Goal: Task Accomplishment & Management: Manage account settings

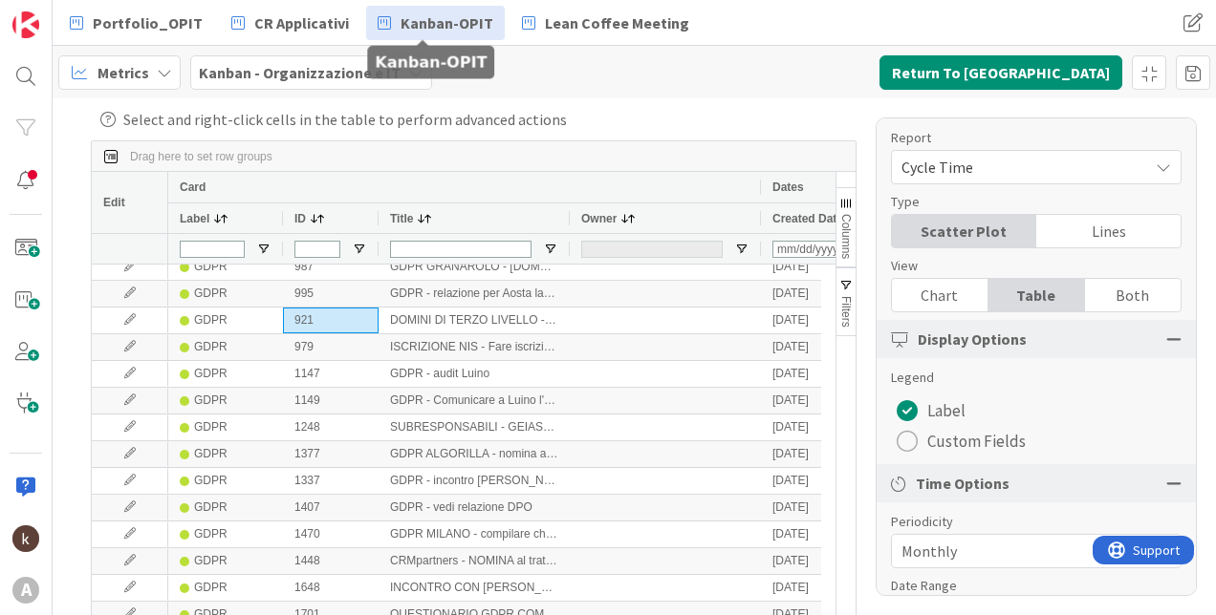
click at [466, 24] on span "Kanban-OPIT" at bounding box center [446, 22] width 93 height 23
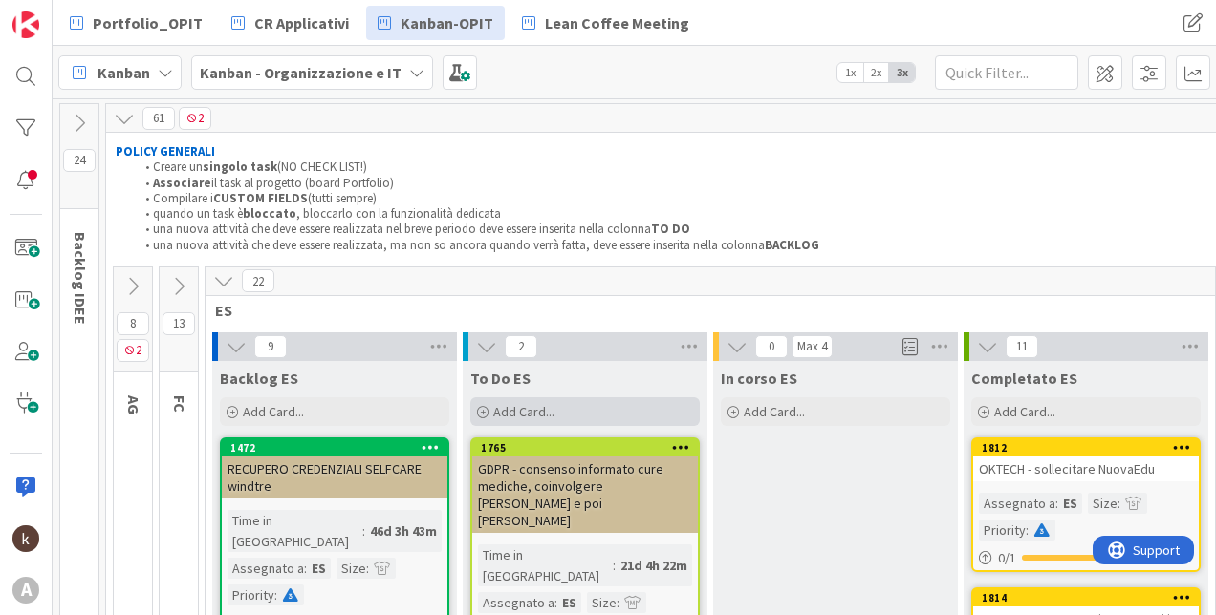
click at [601, 407] on div "Add Card..." at bounding box center [584, 412] width 229 height 29
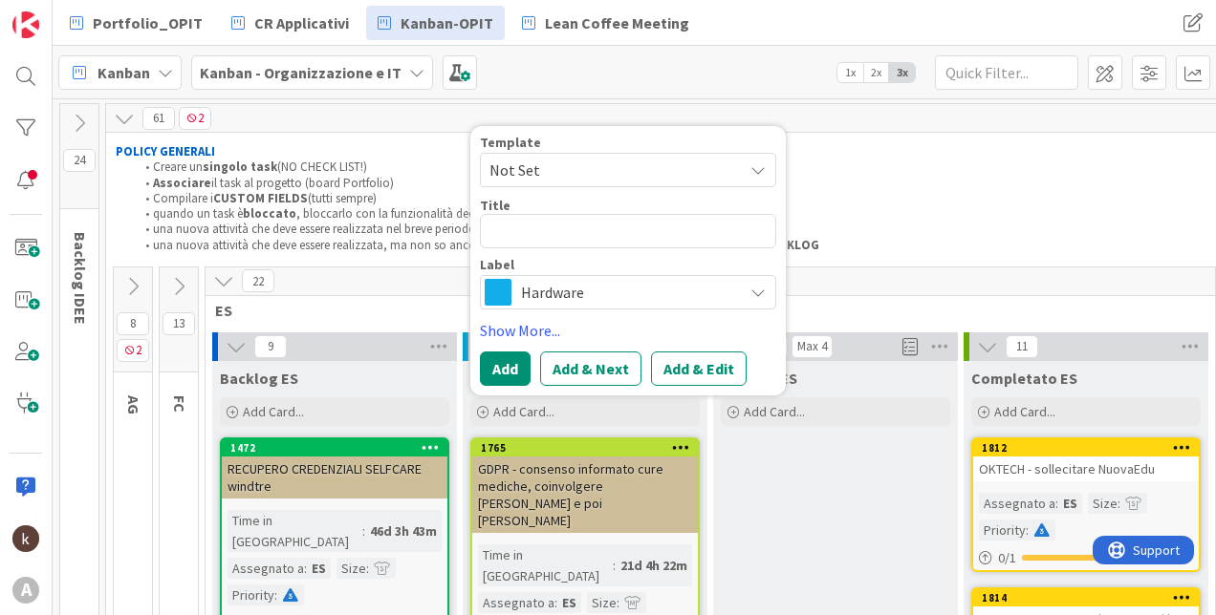
type textarea "x"
type textarea "p"
type textarea "x"
type textarea "pr"
type textarea "x"
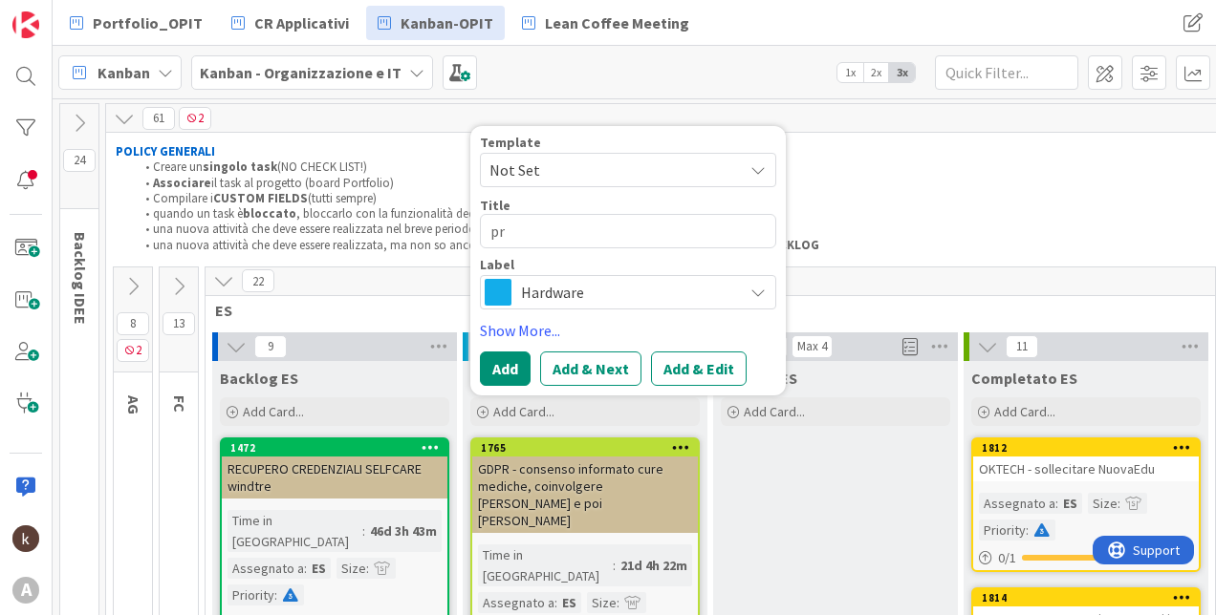
type textarea "p"
type textarea "x"
type textarea "P"
type textarea "x"
type textarea "PR"
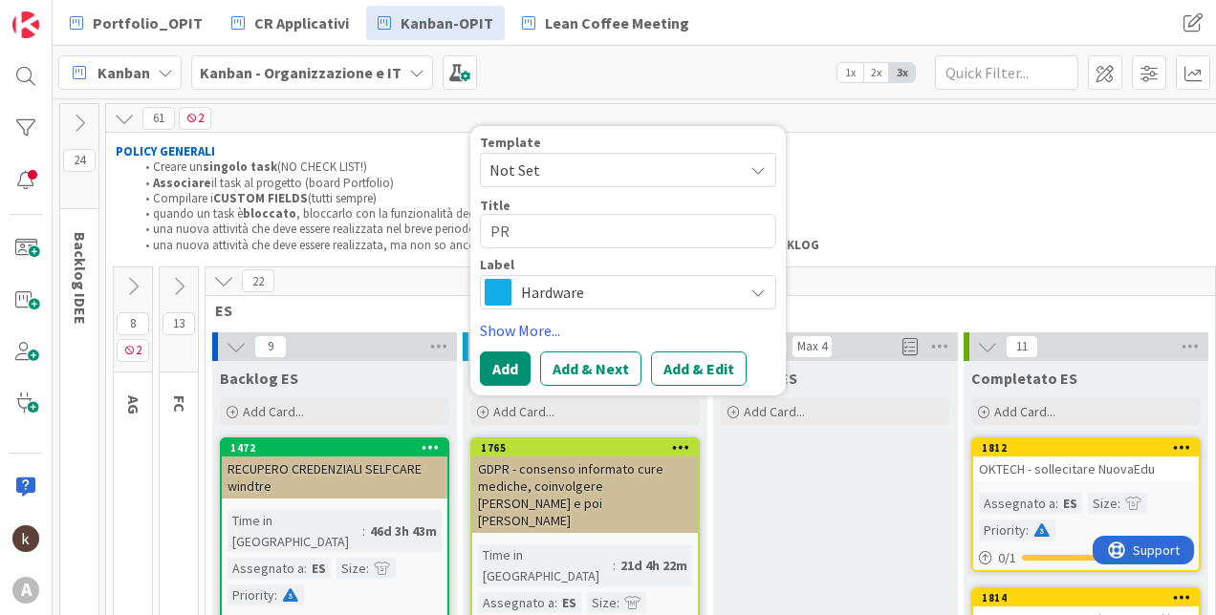
type textarea "x"
type textarea "PRC"
type textarea "x"
type textarea "PRC"
type textarea "x"
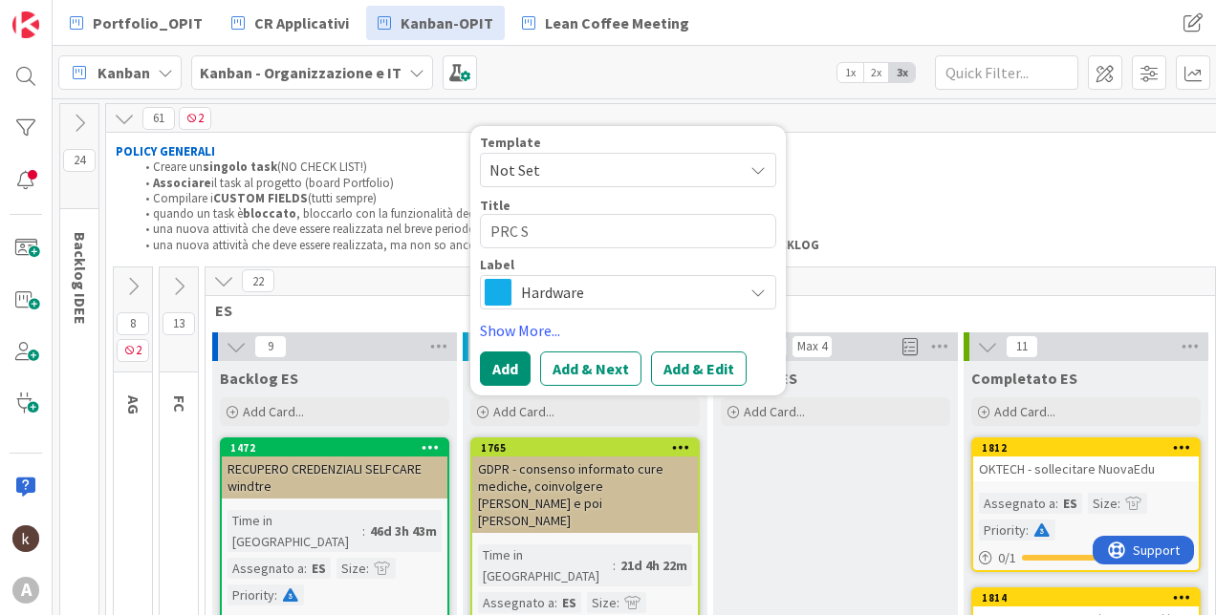
type textarea "PRC SO"
type textarea "x"
type textarea "PRC SOS"
type textarea "x"
type textarea "PRC SOST"
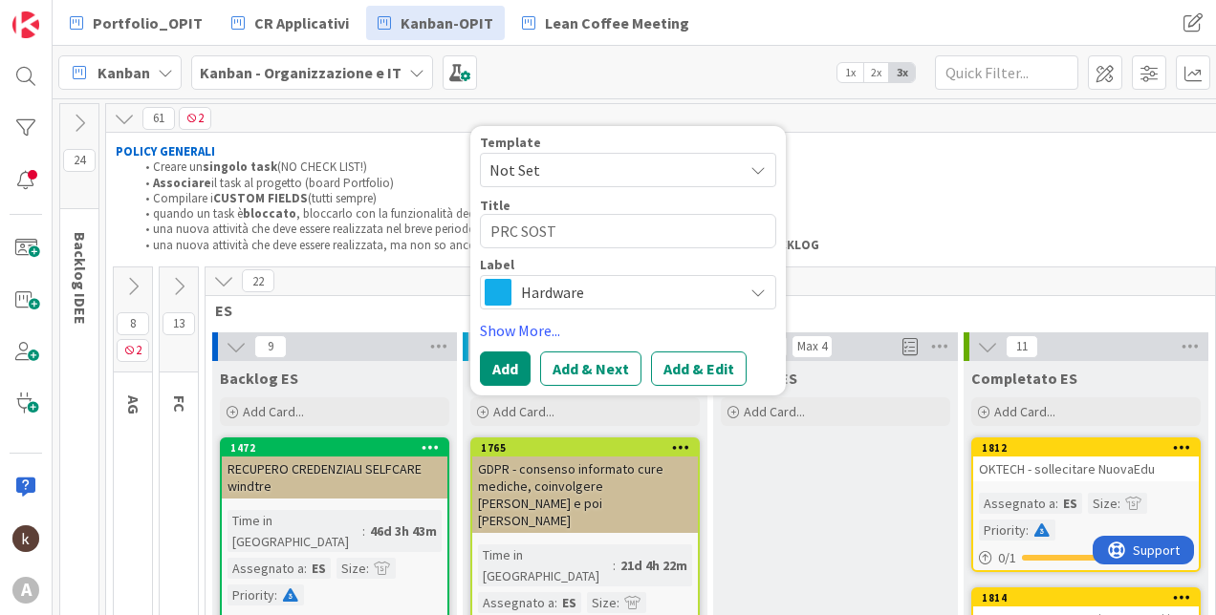
type textarea "x"
type textarea "PRC SOSTI"
type textarea "x"
type textarea "PRC SOSTITU"
type textarea "x"
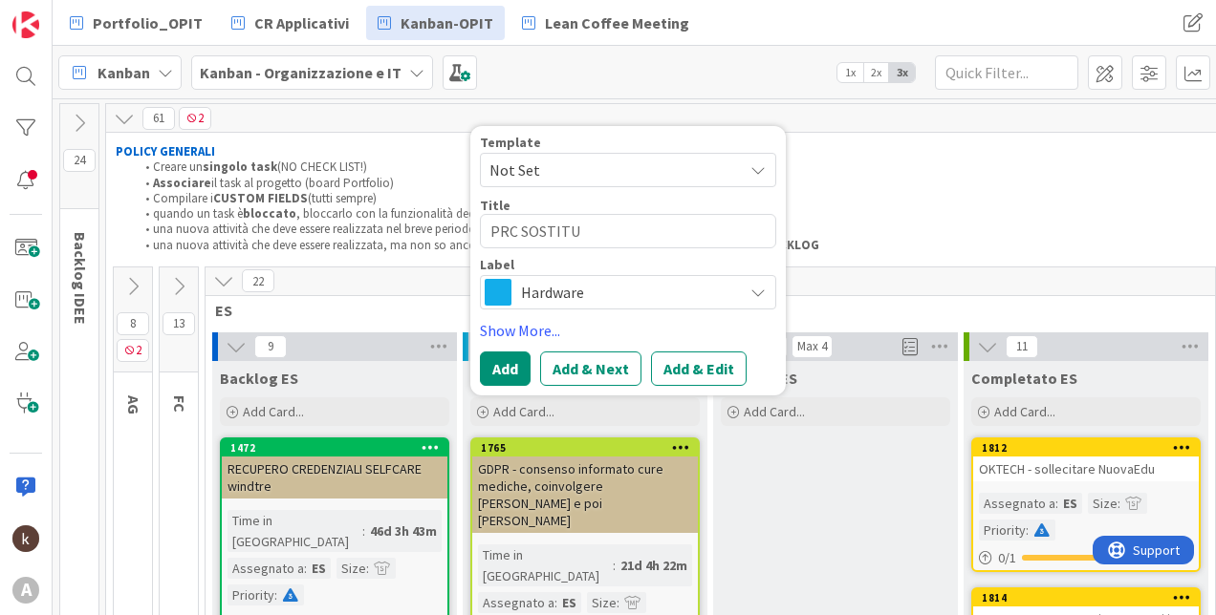
type textarea "PRC SOSTITUZ"
type textarea "x"
type textarea "PRC SOSTITUZI"
type textarea "x"
type textarea "PRC SOSTITUZIO"
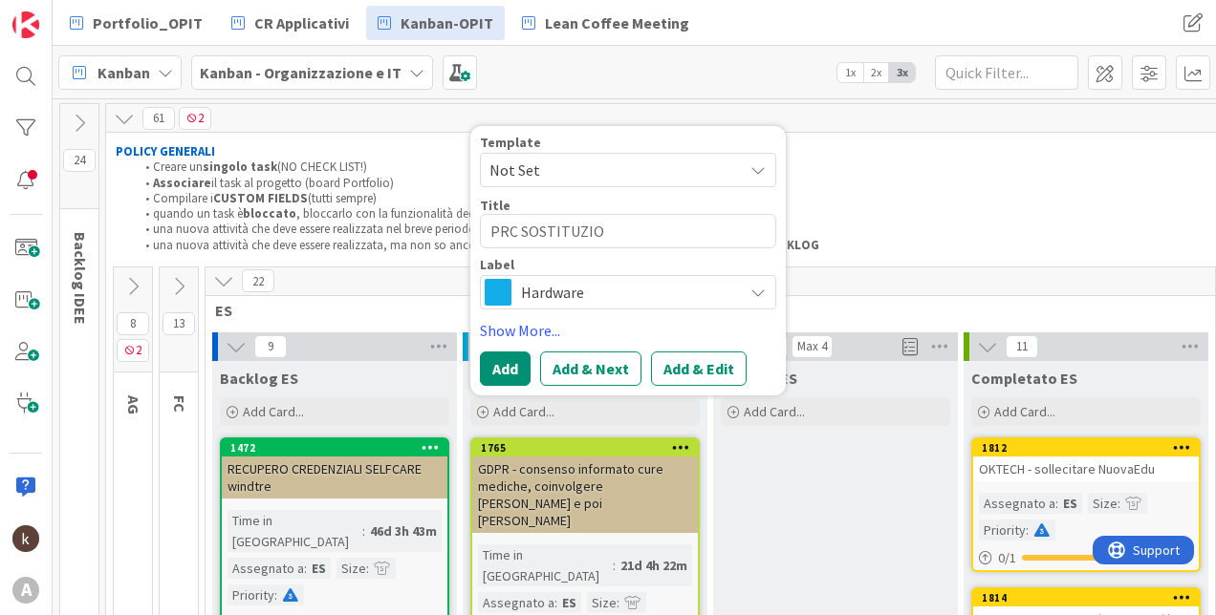
type textarea "x"
type textarea "PRC SOSTITUZION"
type textarea "x"
type textarea "PRC SOSTITUZIONI"
type textarea "x"
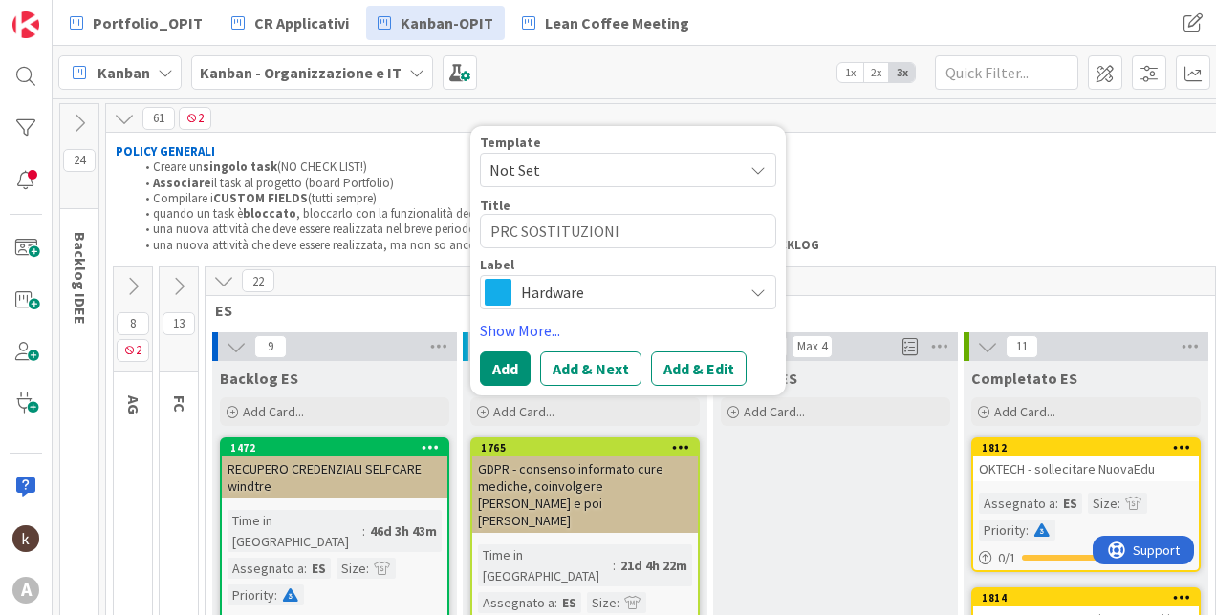
type textarea "PRC SOSTITUZIONI -"
type textarea "x"
type textarea "PRC SOSTITUZIONI -"
type textarea "x"
type textarea "PRC SOSTITUZIONI - s"
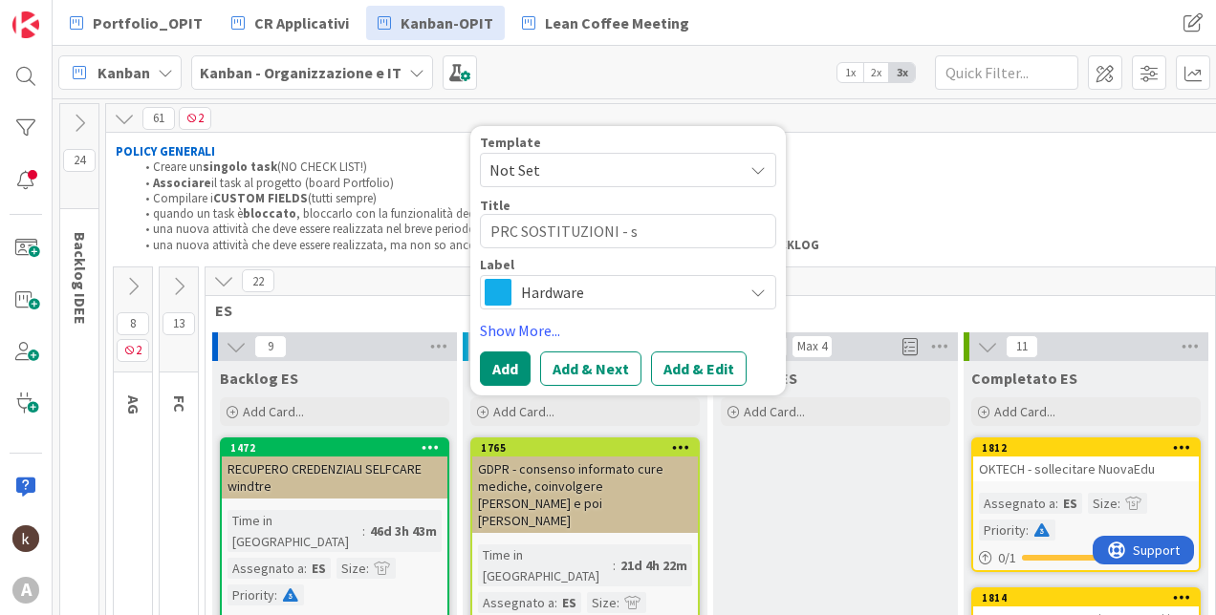
type textarea "x"
type textarea "PRC SOSTITUZIONI - se"
type textarea "x"
type textarea "PRC SOSTITUZIONI - sen"
type textarea "x"
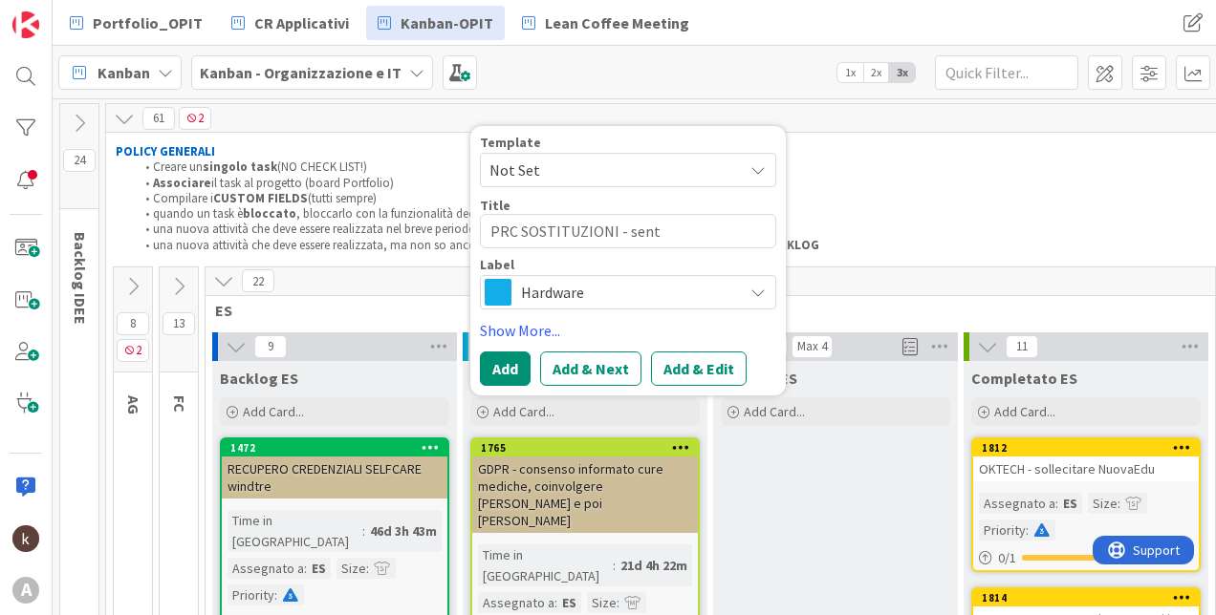
type textarea "PRC SOSTITUZIONI - senti"
type textarea "x"
type textarea "PRC SOSTITUZIONI - sentir"
type textarea "x"
type textarea "PRC SOSTITUZIONI - sentire"
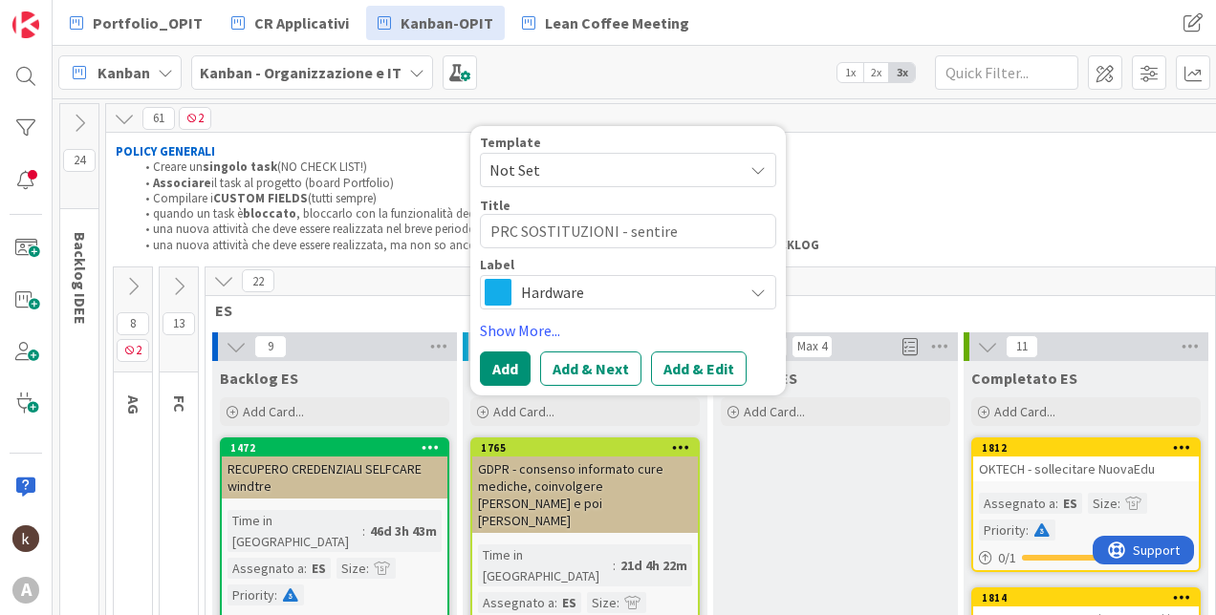
type textarea "x"
type textarea "PRC SOSTITUZIONI - sentire"
type textarea "x"
type textarea "PRC SOSTITUZIONI - sentire G"
type textarea "x"
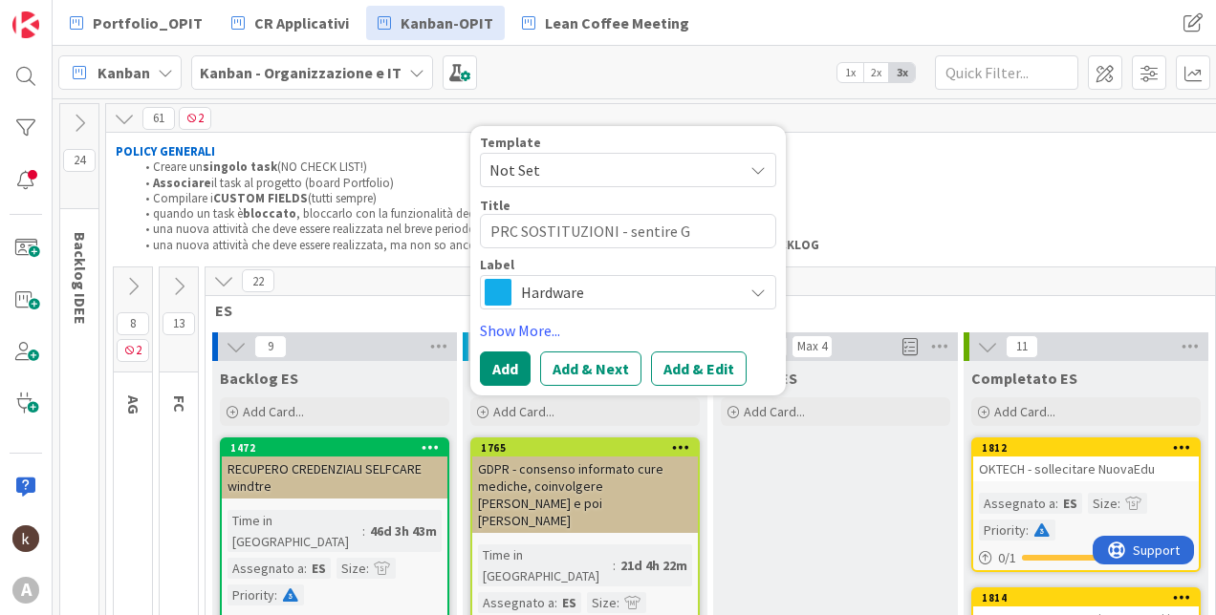
type textarea "PRC SOSTITUZIONI - sentire Gi"
type textarea "x"
type textarea "PRC SOSTITUZIONI - sentire [PERSON_NAME]"
type textarea "x"
type textarea "PRC SOSTITUZIONI - sentire [PERSON_NAME]"
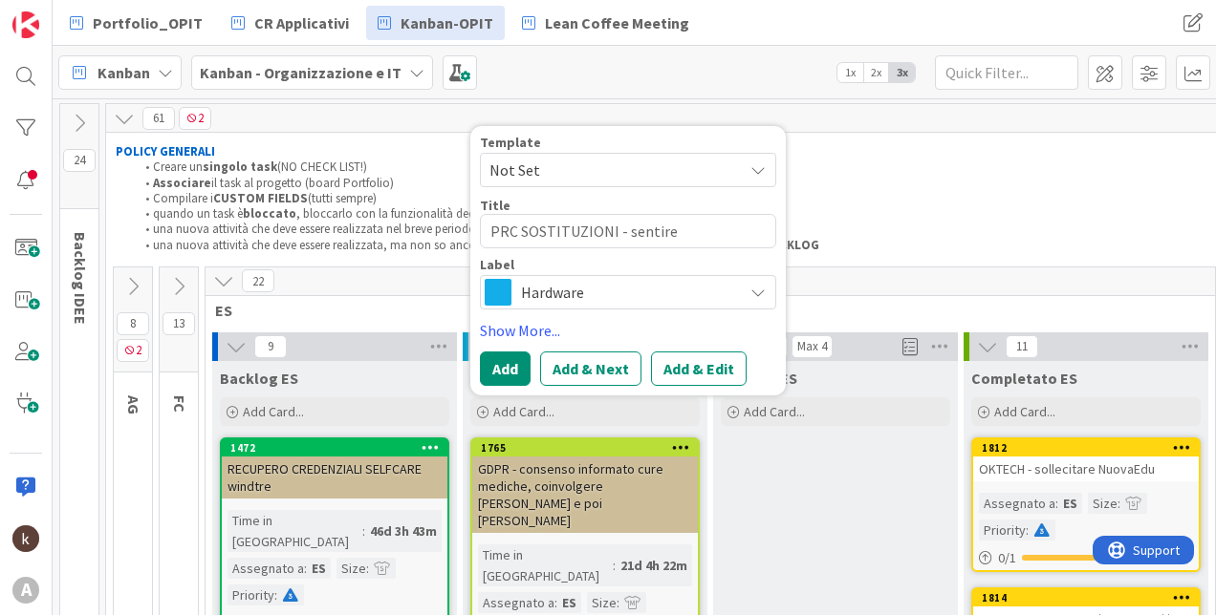
type textarea "x"
type textarea "PRC SOSTITUZIONI - sentire [PERSON_NAME] e"
type textarea "x"
type textarea "PRC SOSTITUZIONI - sentire [PERSON_NAME]"
type textarea "x"
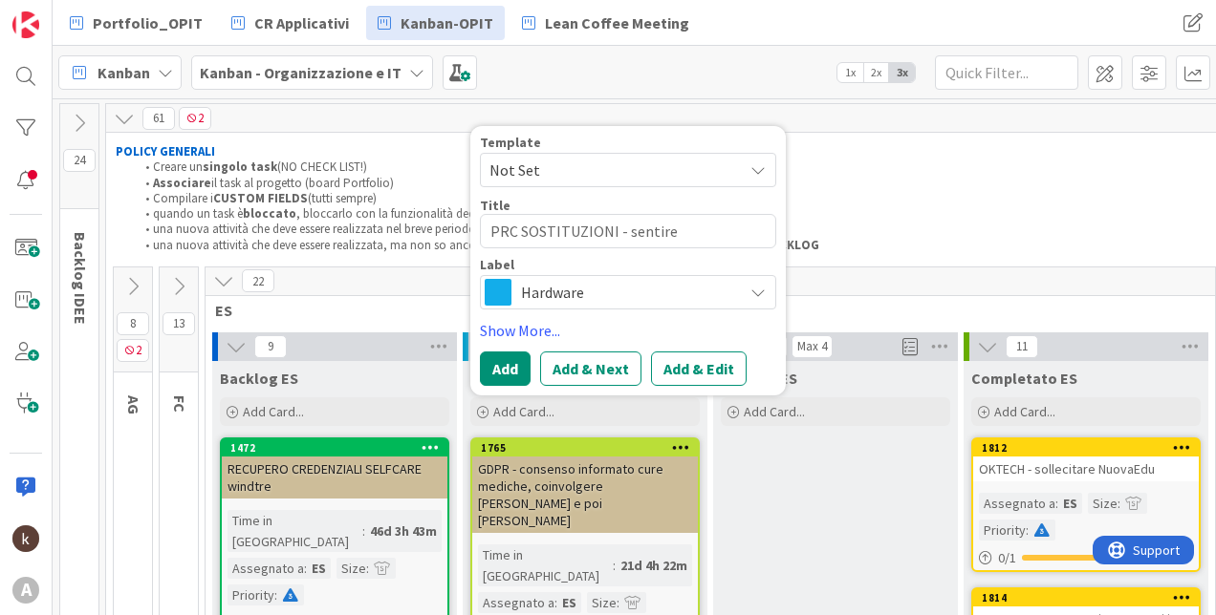
type textarea "PRC SOSTITUZIONI - sentire [PERSON_NAME] e"
type textarea "x"
type textarea "PRC SOSTITUZIONI - sentire [PERSON_NAME]"
type textarea "x"
type textarea "PRC SOSTITUZIONI - sentire [PERSON_NAME]"
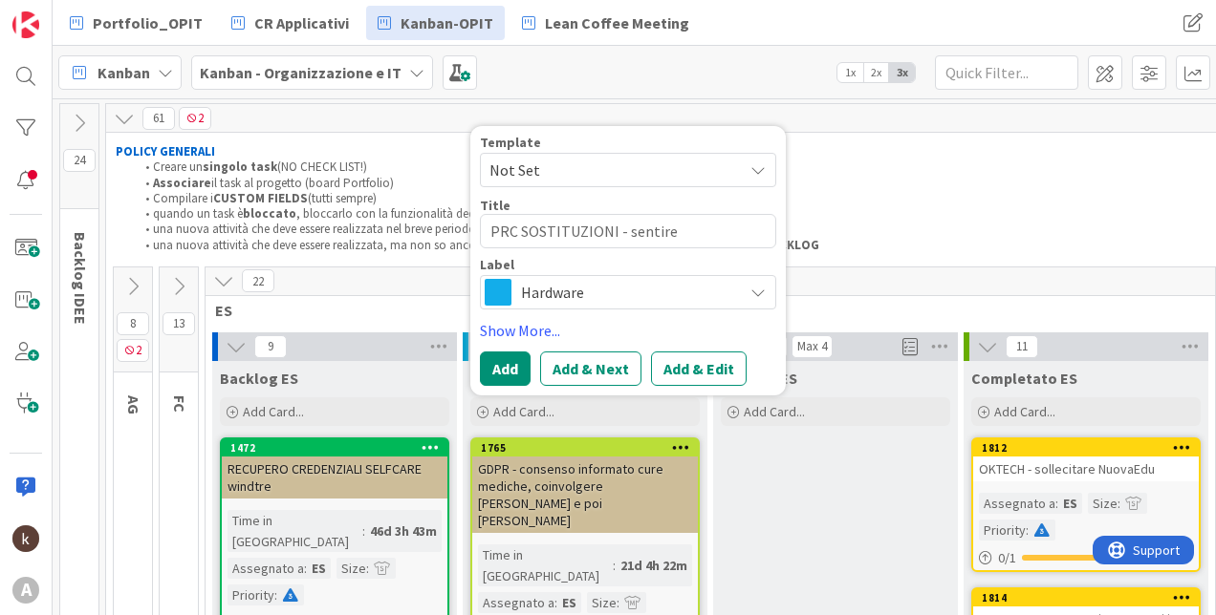
type textarea "x"
type textarea "PRC SOSTITUZIONI - sentire [PERSON_NAME]"
type textarea "x"
type textarea "PRC SOSTITUZIONI - sentire Gian per"
type textarea "x"
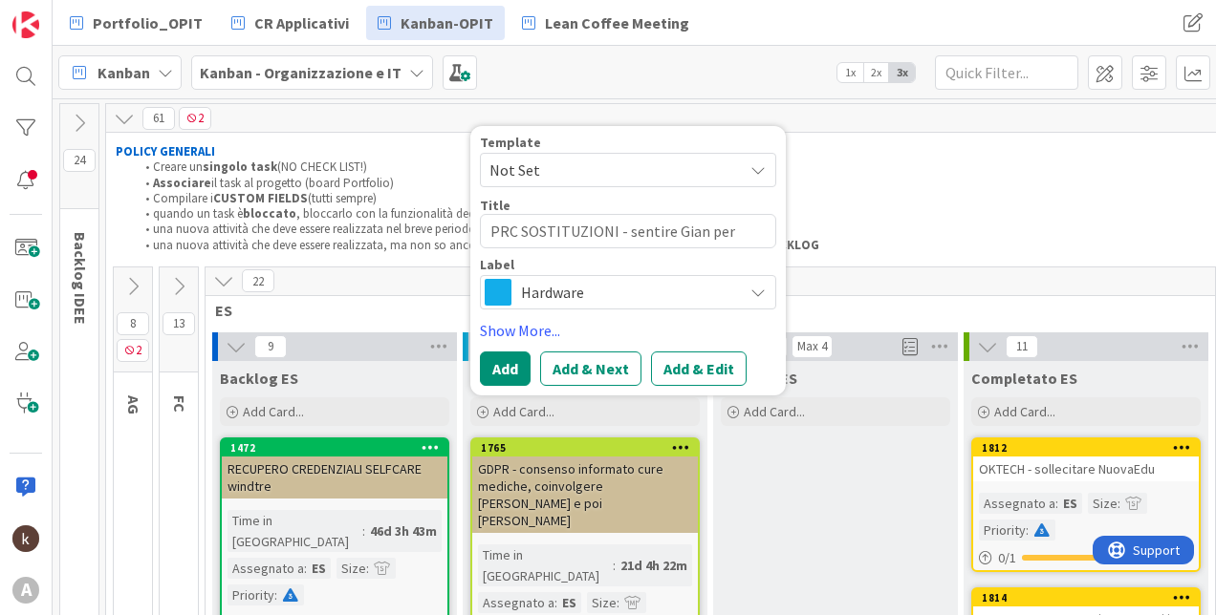
type textarea "PRC SOSTITUZIONI - sentire Gian per i"
type textarea "x"
type textarea "PRC SOSTITUZIONI - sentire [PERSON_NAME] per in"
type textarea "x"
type textarea "PRC SOSTITUZIONI - sentire Gian per inc"
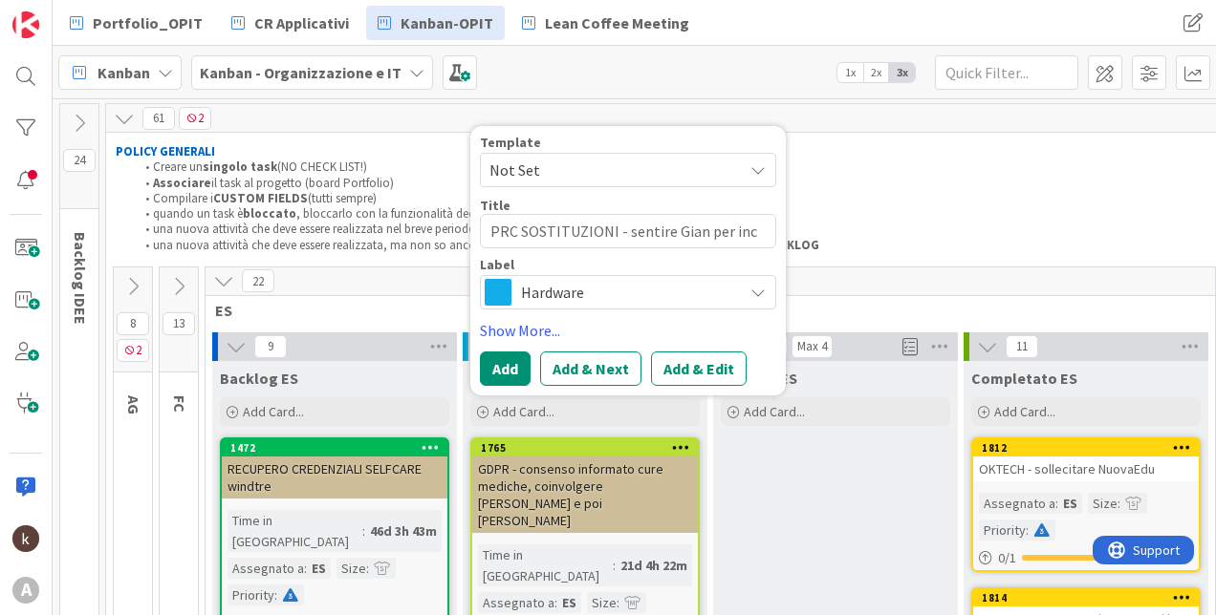
type textarea "x"
type textarea "PRC SOSTITUZIONI - sentire [PERSON_NAME] per inco"
type textarea "x"
type textarea "PRC SOSTITUZIONI - sentire Gian per incon"
type textarea "x"
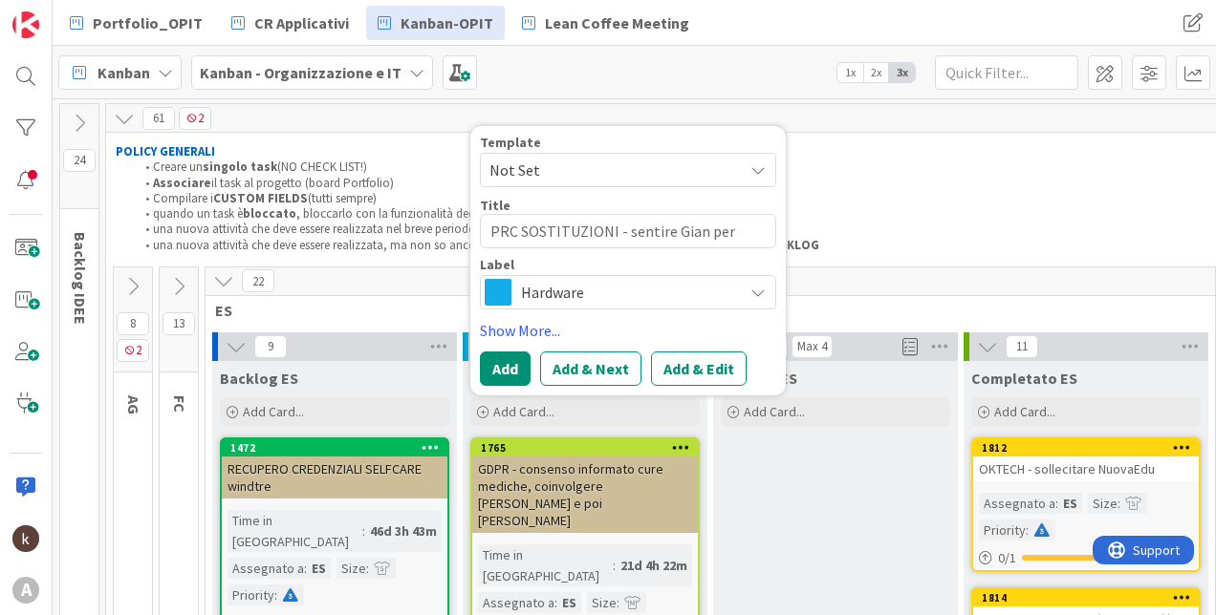
type textarea "PRC SOSTITUZIONI - sentire [PERSON_NAME] per incont"
type textarea "x"
type textarea "PRC SOSTITUZIONI - sentire [PERSON_NAME] per incontro"
type textarea "x"
type textarea "PRC SOSTITUZIONI - sentire [PERSON_NAME] per incontro"
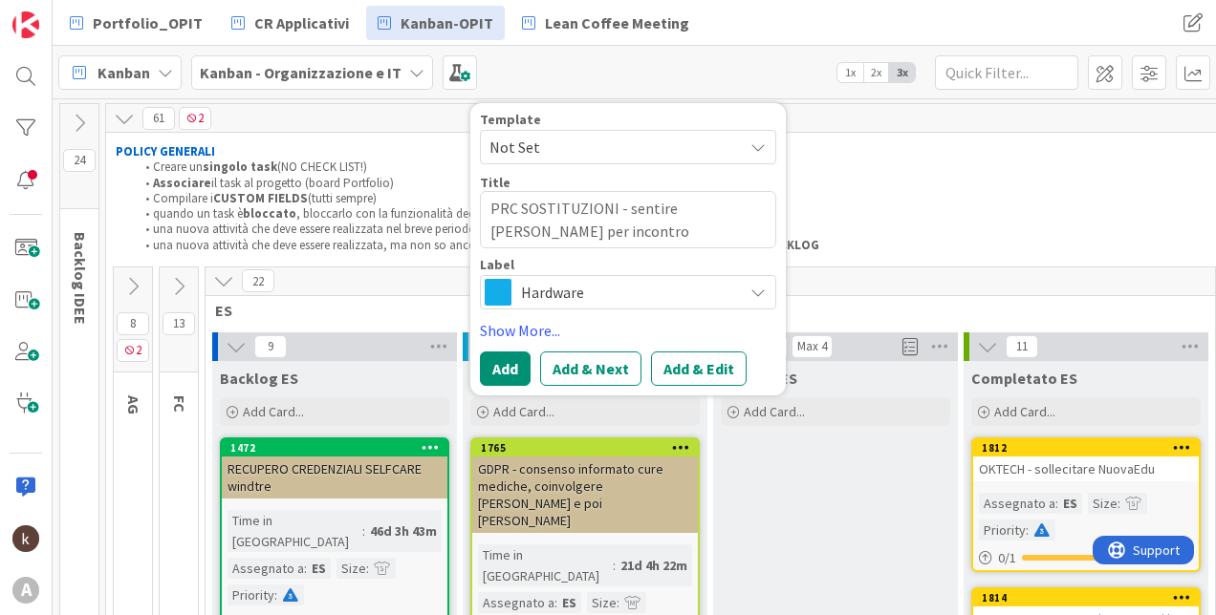
type textarea "x"
type textarea "PRC SOSTITUZIONI - sentire [PERSON_NAME] per incontro c"
type textarea "x"
type textarea "PRC SOSTITUZIONI - sentire [PERSON_NAME] per incontro co"
type textarea "x"
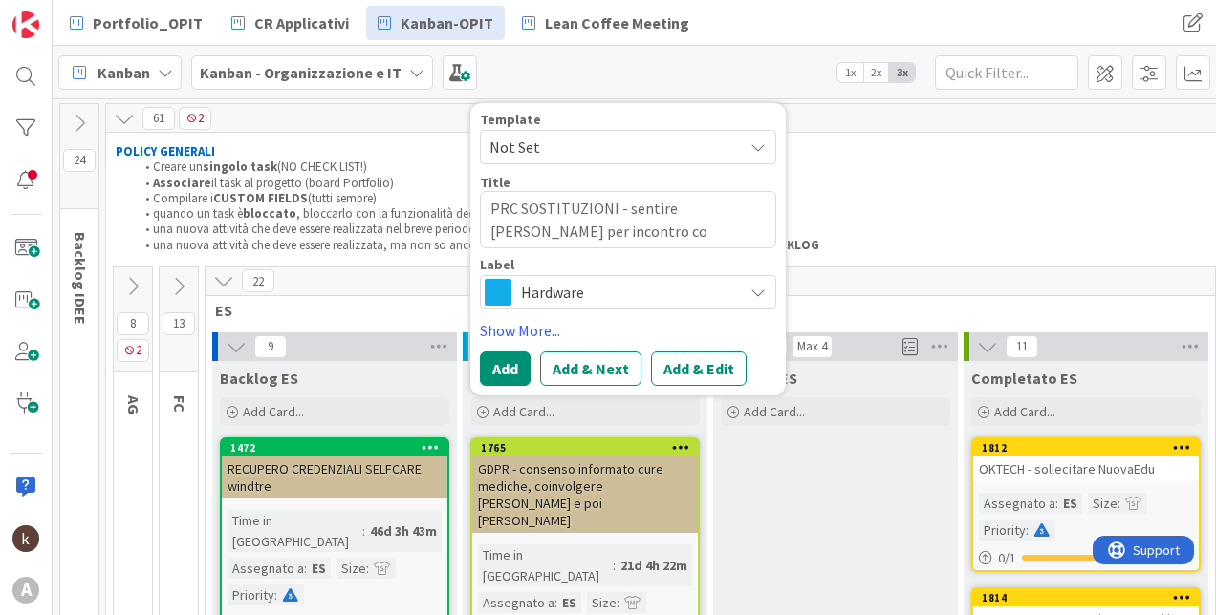
type textarea "PRC SOSTITUZIONI - sentire [PERSON_NAME] per incontro con"
type textarea "x"
type textarea "PRC SOSTITUZIONI - sentire [PERSON_NAME] per incontro con"
type textarea "x"
type textarea "PRC SOSTITUZIONI - sentire [PERSON_NAME] per incontro con I"
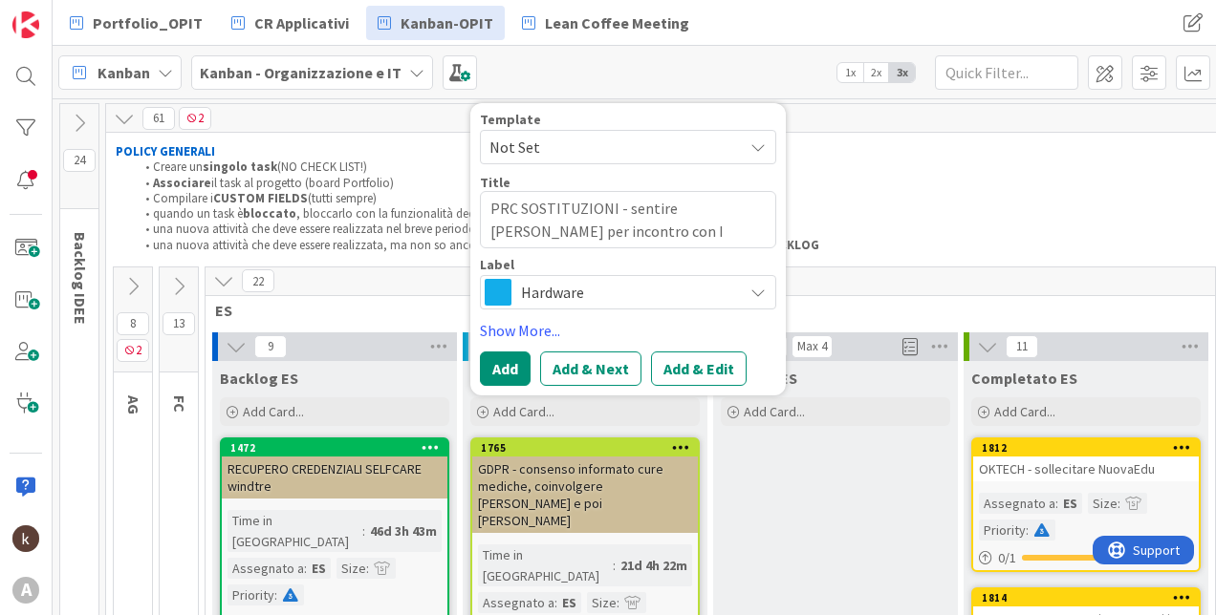
type textarea "x"
type textarea "PRC SOSTITUZIONI - sentire [PERSON_NAME] per incontro con [PERSON_NAME]"
type textarea "x"
type textarea "PRC SOSTITUZIONI - sentire [PERSON_NAME] per incontro con Int"
type textarea "x"
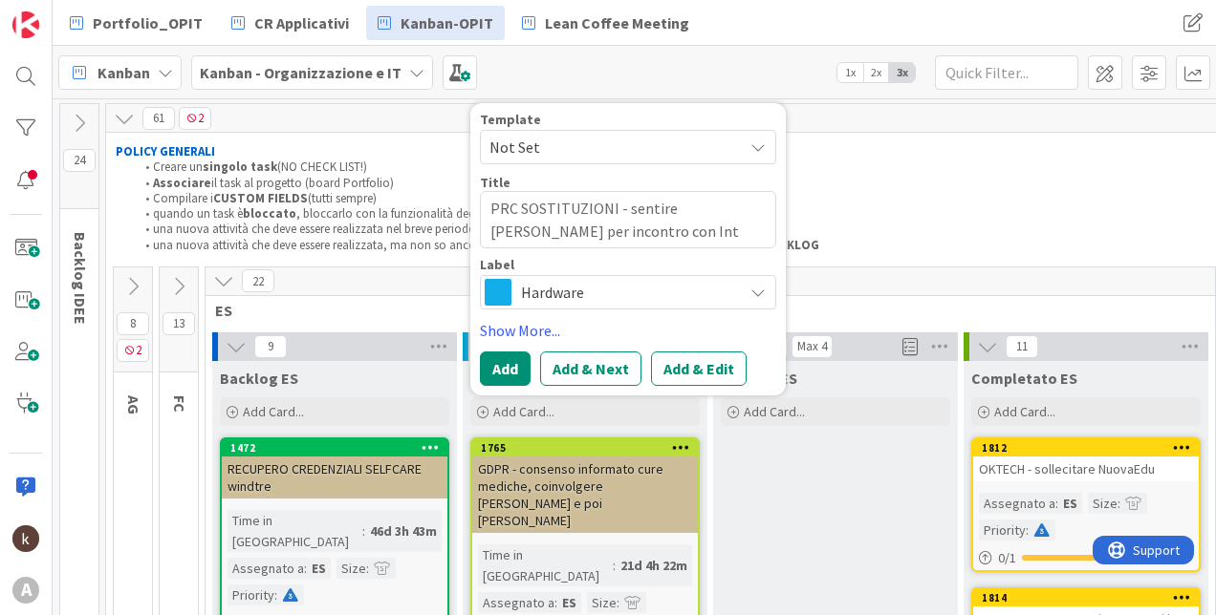
type textarea "PRC SOSTITUZIONI - sentire [PERSON_NAME] per incontro con Inte"
type textarea "x"
type textarea "PRC SOSTITUZIONI - sentire [PERSON_NAME] per incontro con Intel"
type textarea "x"
type textarea "PRC SOSTITUZIONI - sentire [PERSON_NAME] per incontro con Intell"
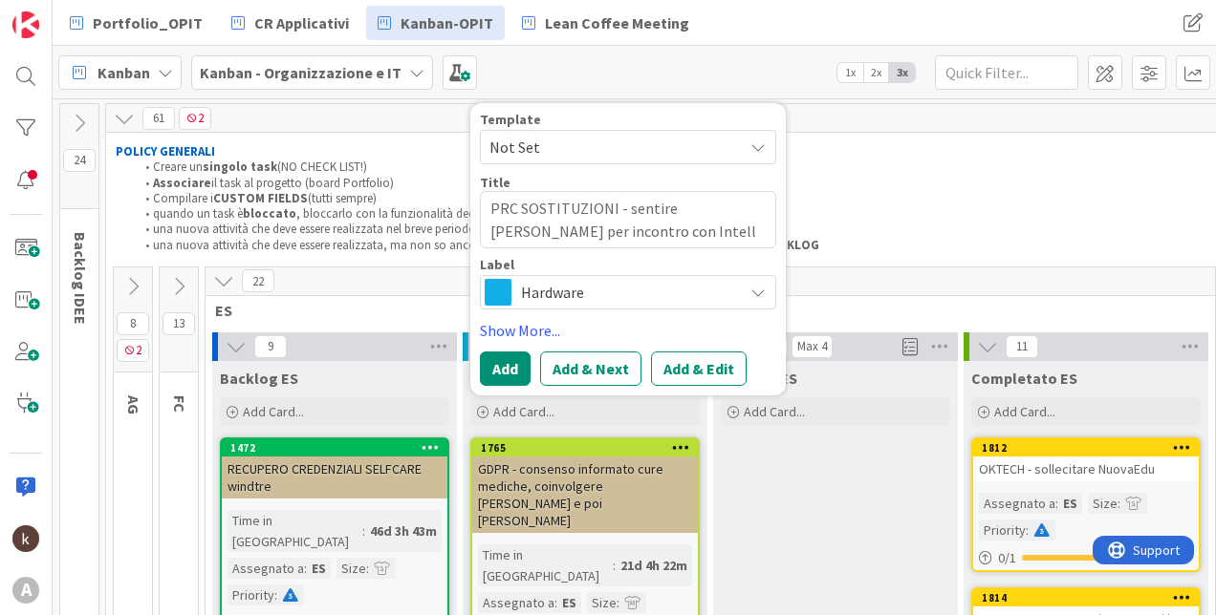
type textarea "x"
type textarea "PRC SOSTITUZIONI - sentire [PERSON_NAME] per incontro con Intelli"
type textarea "x"
type textarea "PRC SOSTITUZIONI - sentire [PERSON_NAME] per incontro con Intellico"
type textarea "x"
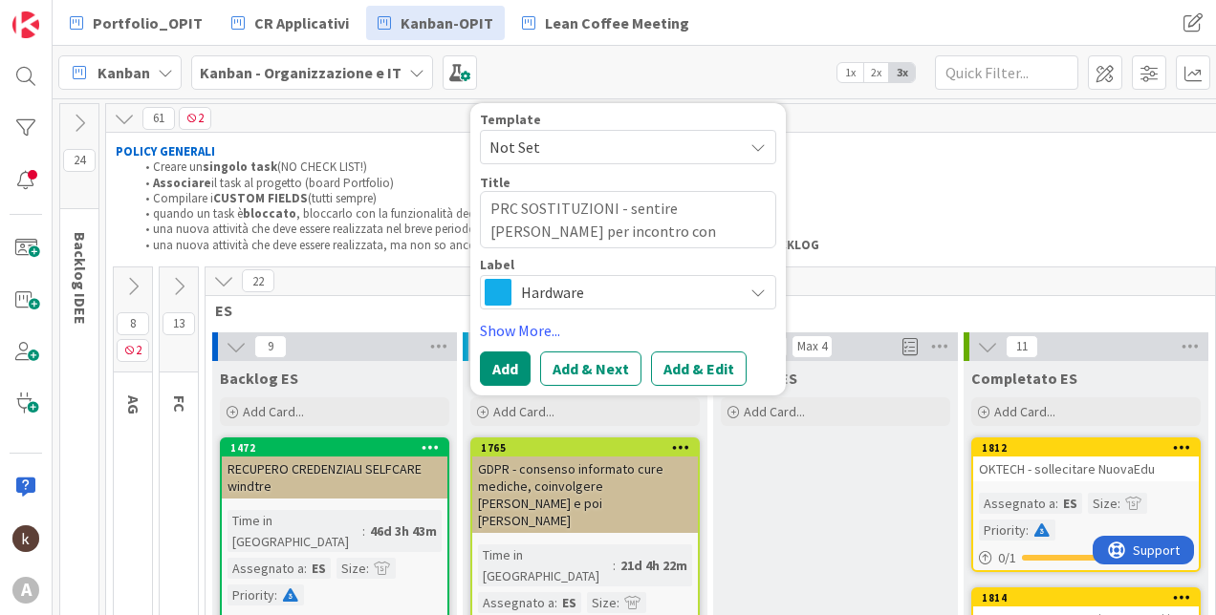
type textarea "PRC SOSTITUZIONI - sentire [PERSON_NAME] per incontro con Intellico"
type textarea "x"
type textarea "PRC SOSTITUZIONI - sentire [PERSON_NAME] per incontro con Intellico e"
type textarea "x"
type textarea "PRC SOSTITUZIONI - sentire [PERSON_NAME] per incontro con Intellico e B"
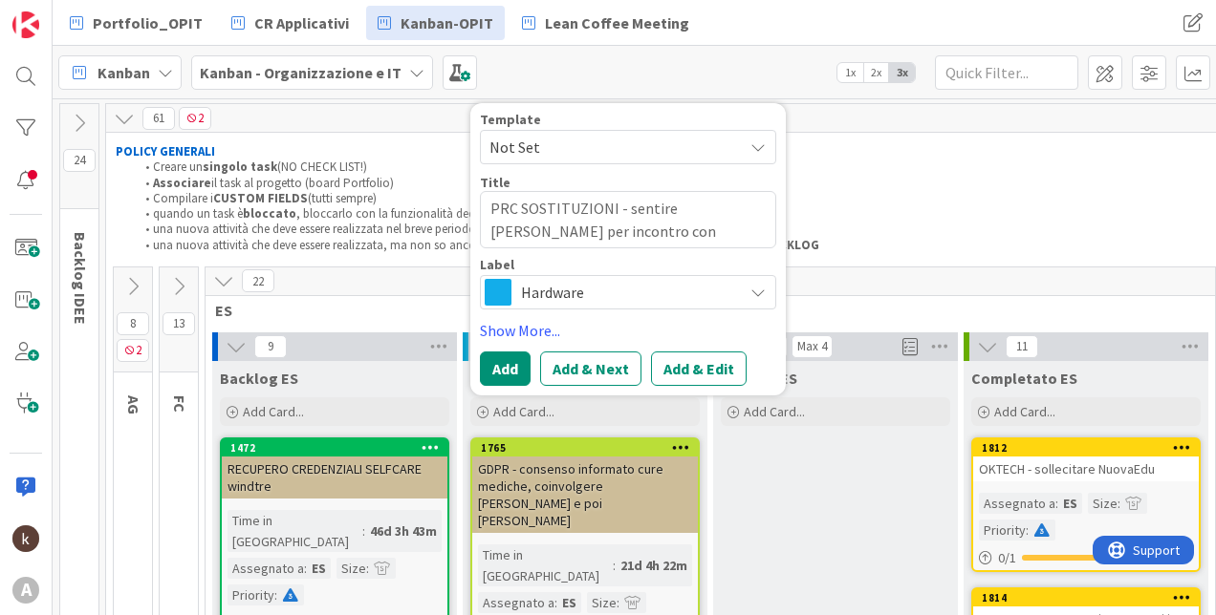
type textarea "x"
type textarea "PRC SOSTITUZIONI - sentire [PERSON_NAME] per incontro con [PERSON_NAME] e Bl"
type textarea "x"
type textarea "PRC SOSTITUZIONI - sentire [PERSON_NAME] per incontro con Intellico e [PERSON_N…"
type textarea "x"
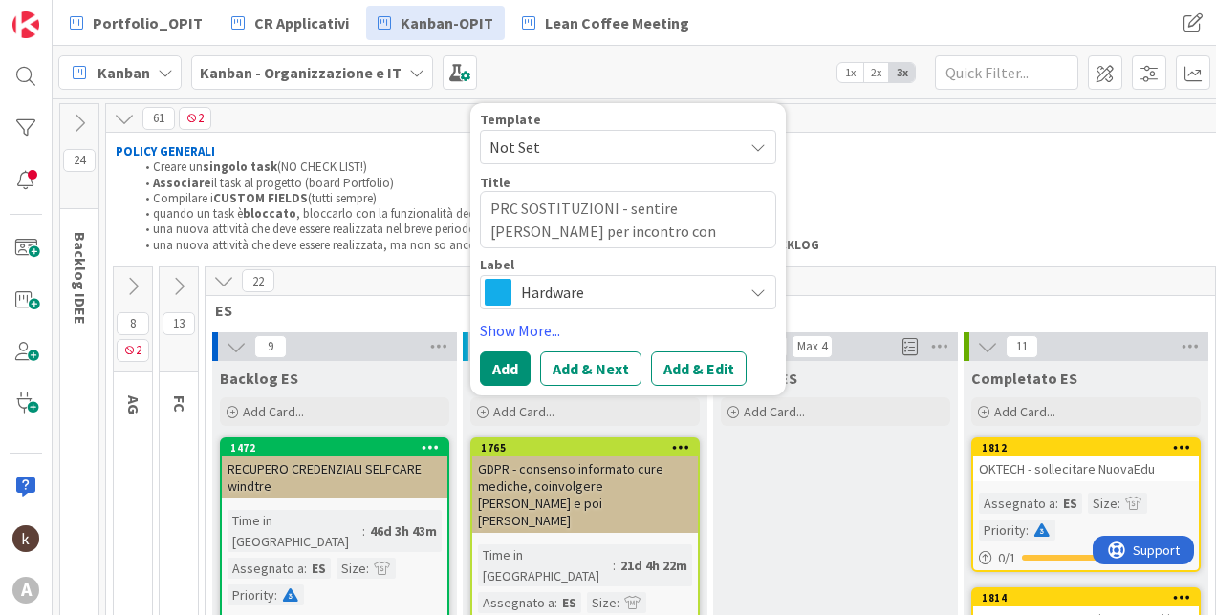
type textarea "PRC SOSTITUZIONI - sentire [PERSON_NAME] per incontro con Intellico e [PERSON_N…"
type textarea "x"
type textarea "PRC SOSTITUZIONI - sentire [PERSON_NAME] per incontro con Intellico e [PERSON_N…"
type textarea "x"
type textarea "PRC SOSTITUZIONI - sentire [PERSON_NAME] per incontro con Intellico e [PERSON_N…"
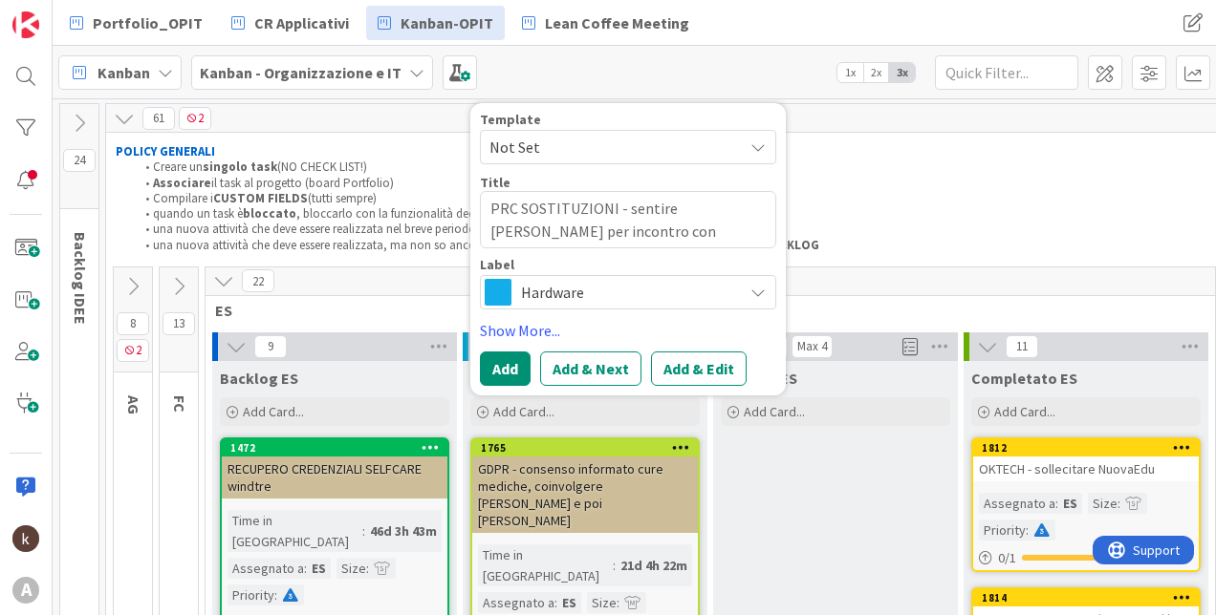
click at [636, 273] on div "Label Hardware" at bounding box center [628, 284] width 296 height 52
click at [626, 299] on span "Hardware" at bounding box center [627, 292] width 212 height 27
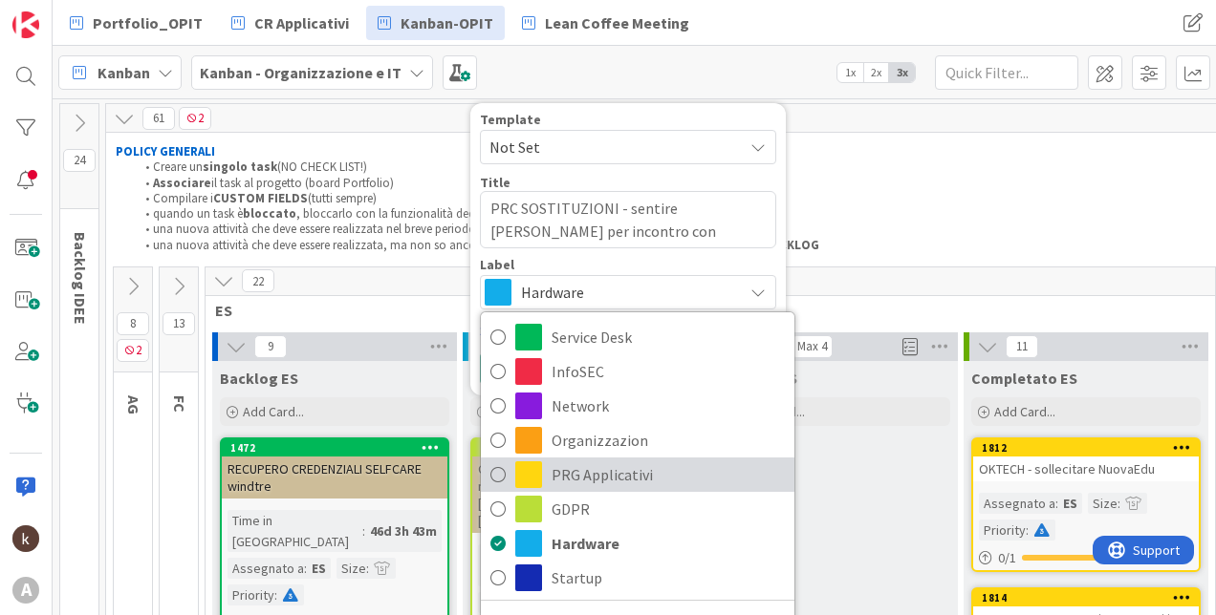
click at [636, 465] on span "PRG Applicativi" at bounding box center [667, 475] width 233 height 29
type textarea "x"
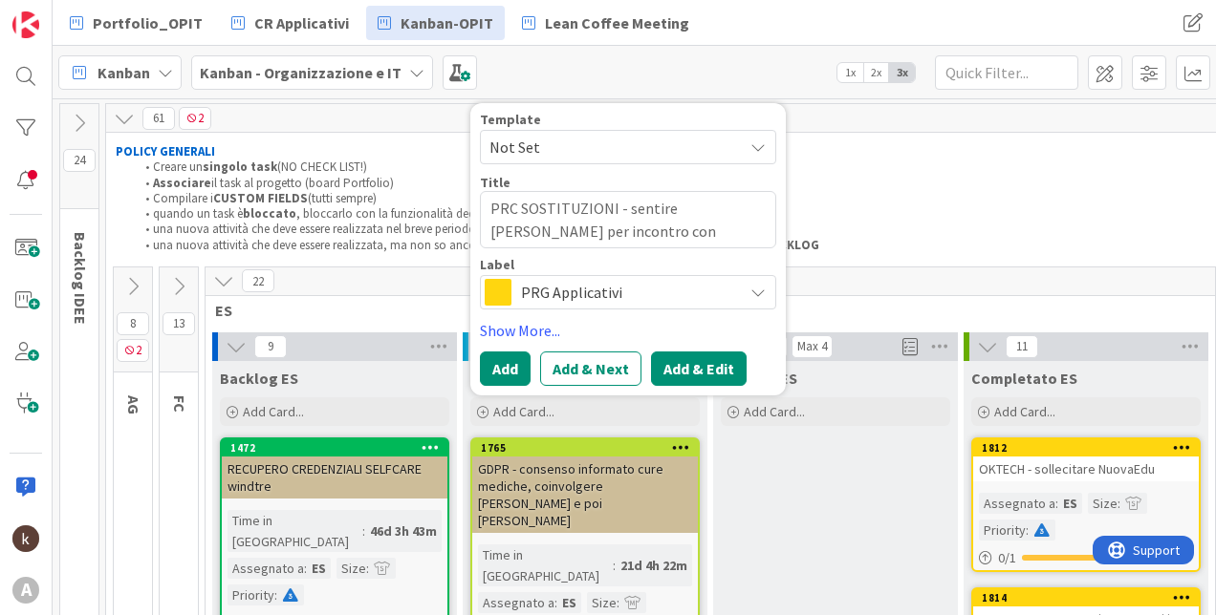
click at [685, 373] on button "Add & Edit" at bounding box center [699, 369] width 96 height 34
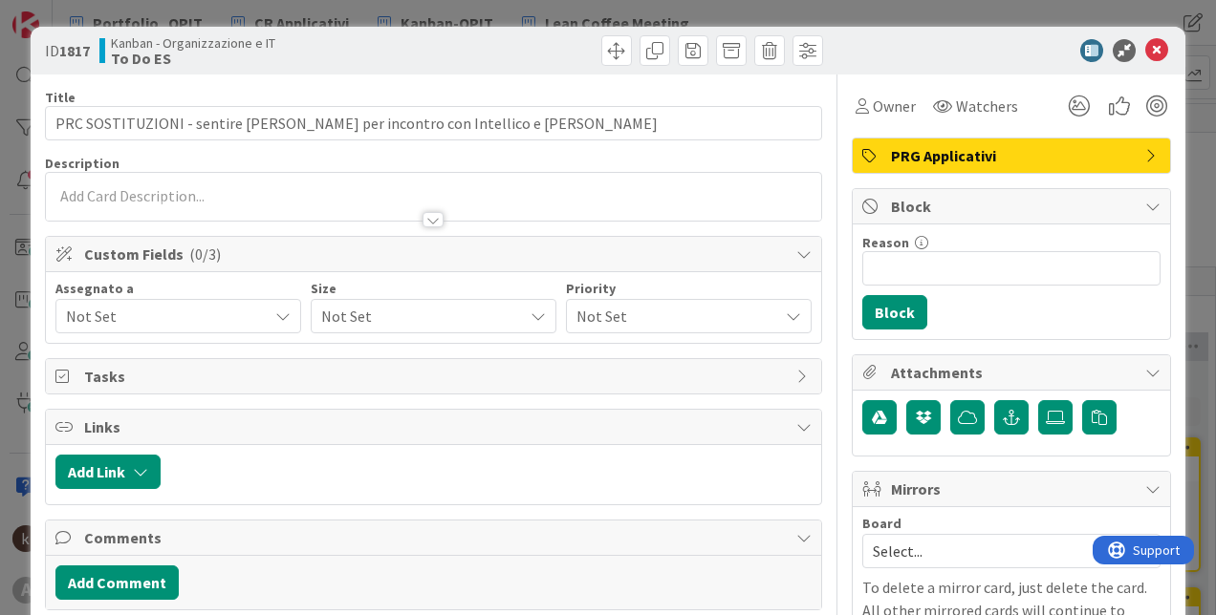
click at [155, 304] on div "Not Set" at bounding box center [178, 316] width 246 height 34
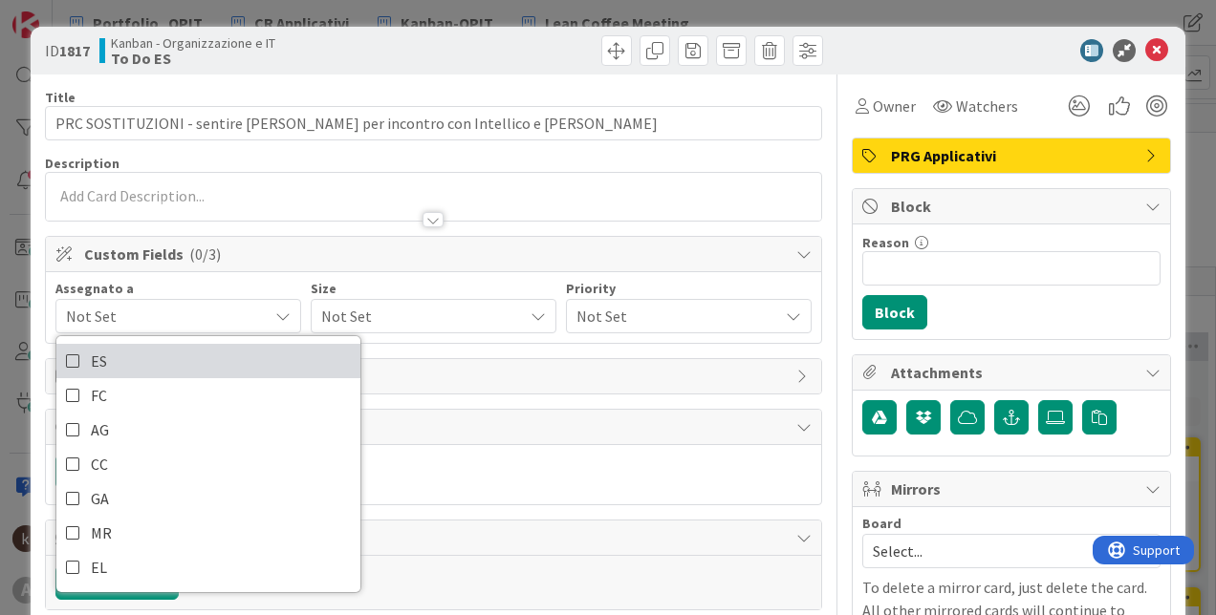
click at [157, 371] on link "ES" at bounding box center [208, 361] width 304 height 34
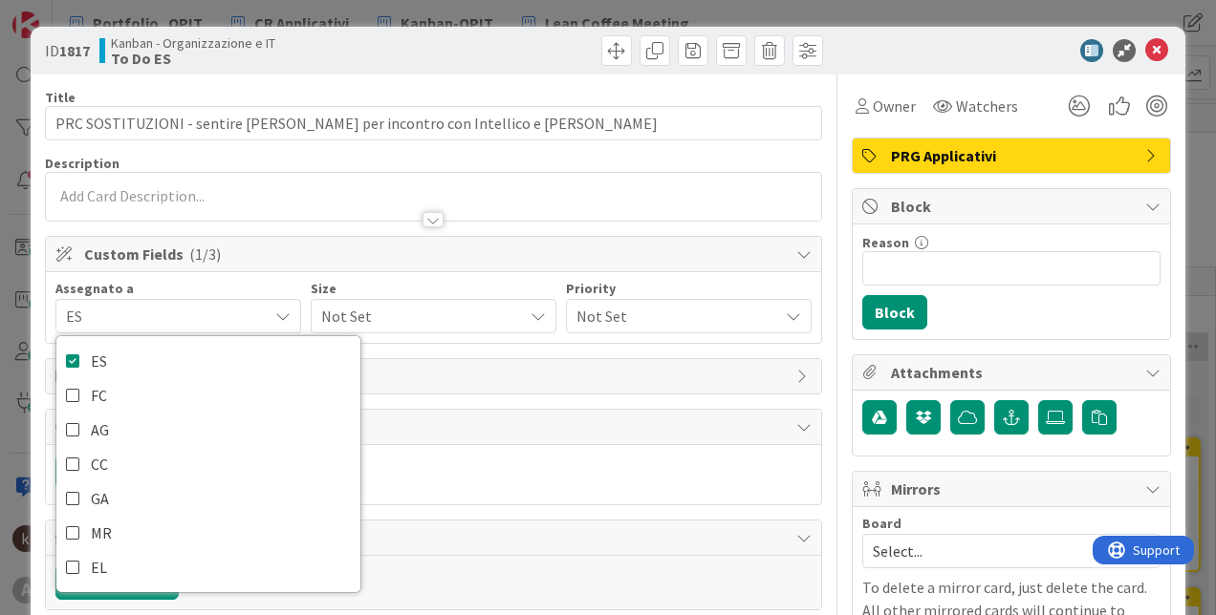
click at [408, 318] on span "Not Set" at bounding box center [417, 316] width 192 height 27
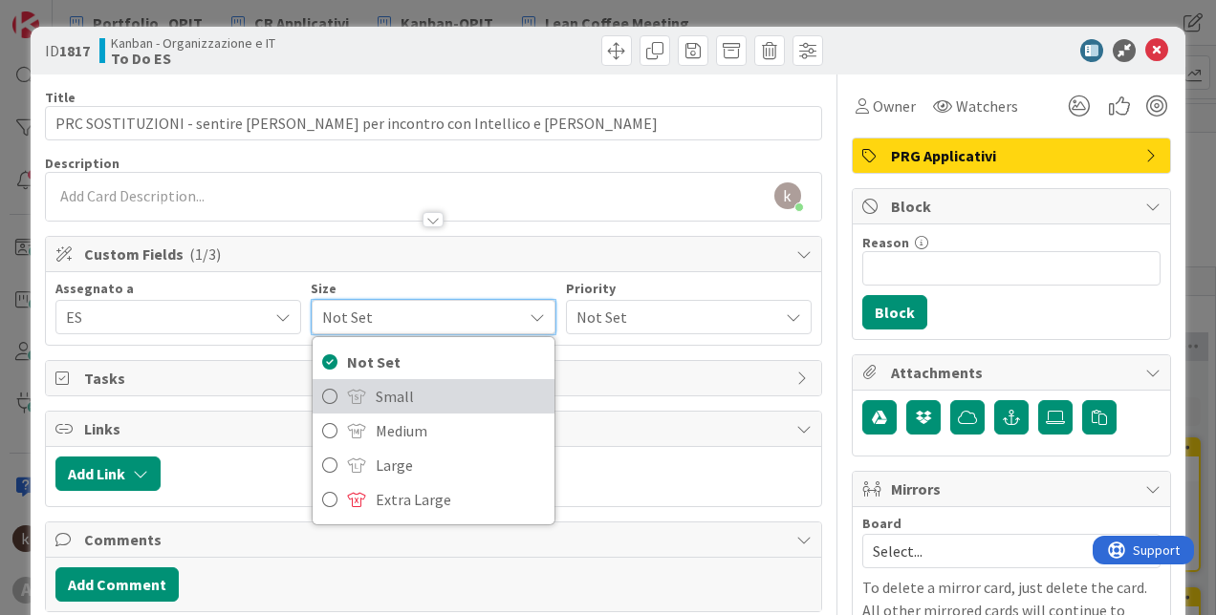
click at [413, 406] on span "Small" at bounding box center [460, 396] width 169 height 29
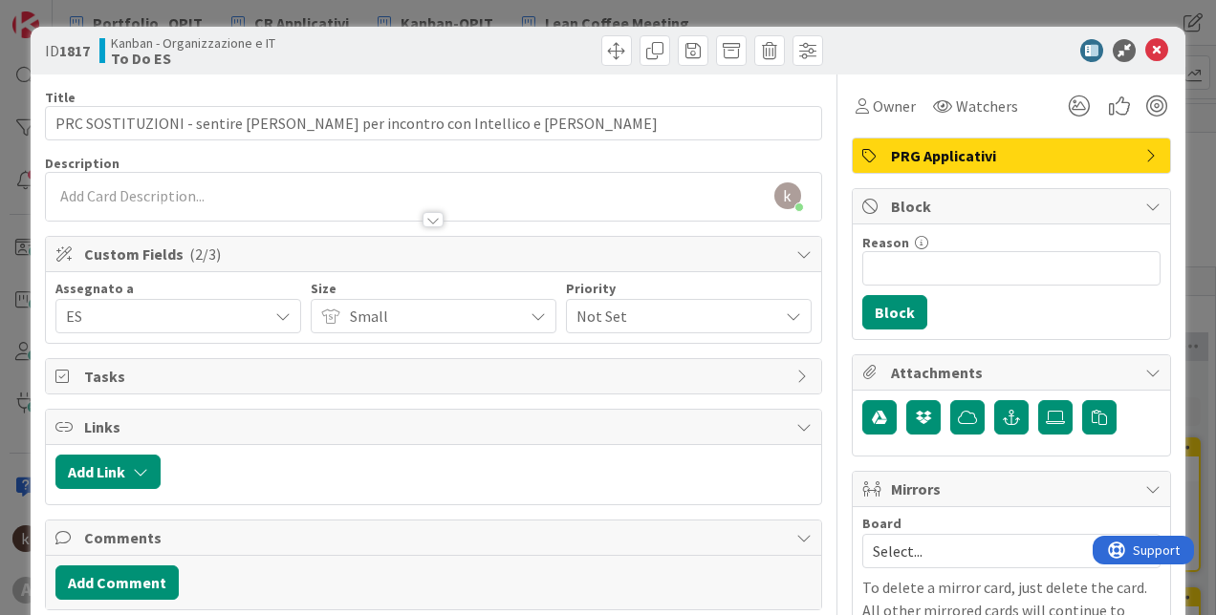
click at [616, 336] on div "Assegnato a ES ES FC AG CC GA MR EL Size Small Not Set Small Medium Large Extra…" at bounding box center [433, 307] width 775 height 71
click at [622, 320] on span "Not Set" at bounding box center [672, 316] width 192 height 27
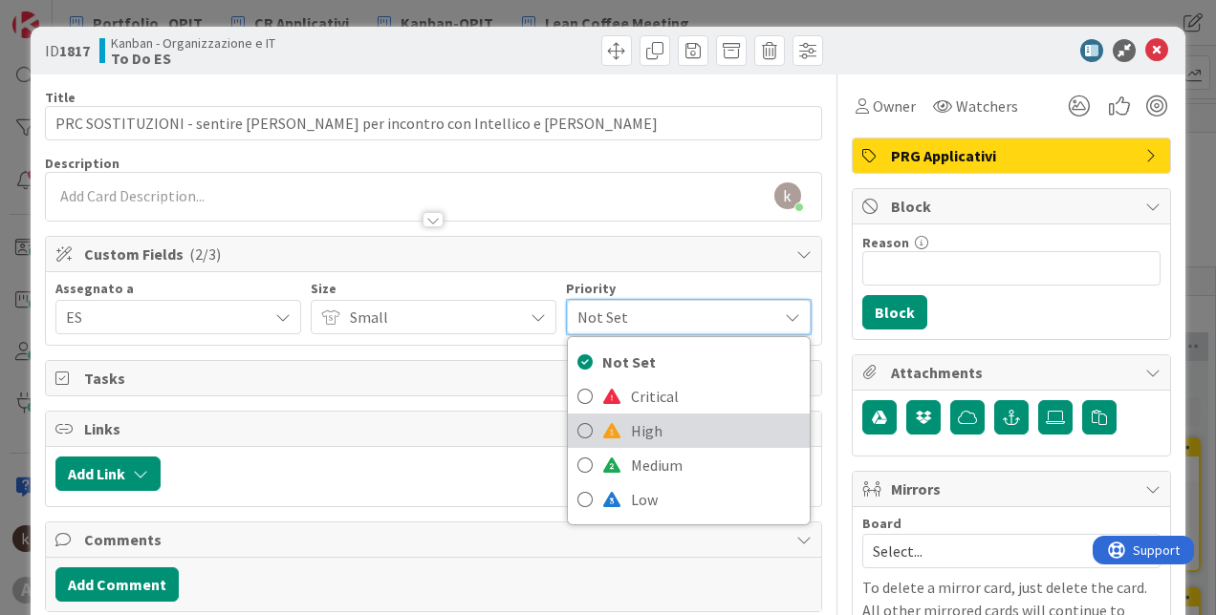
click at [631, 427] on span "High" at bounding box center [715, 431] width 169 height 29
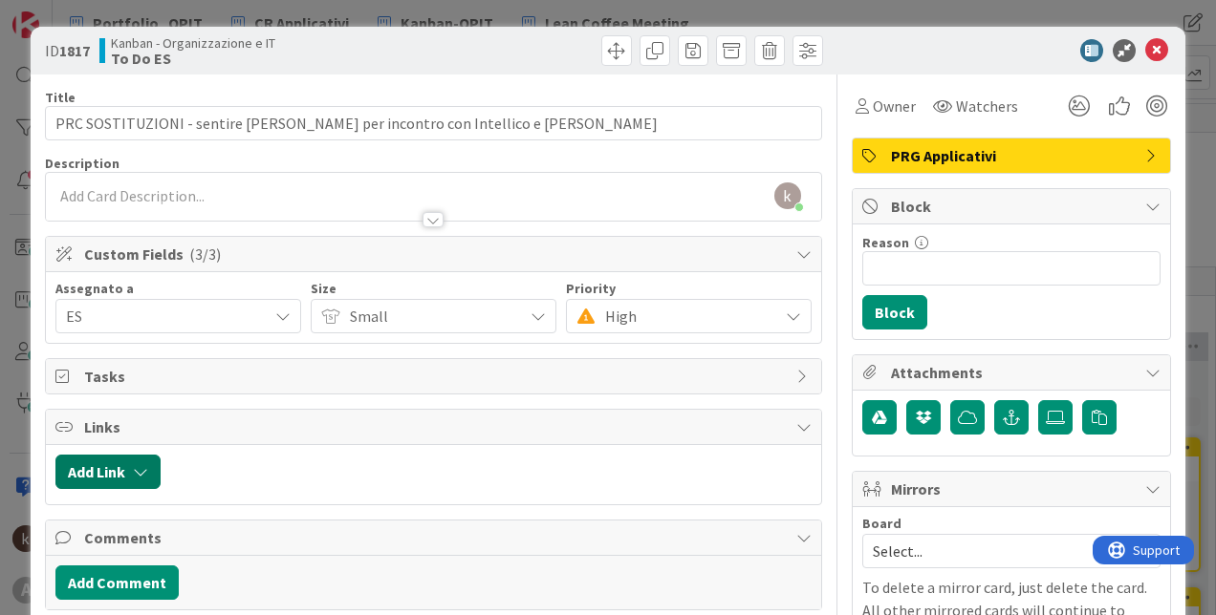
click at [139, 485] on button "Add Link" at bounding box center [107, 472] width 105 height 34
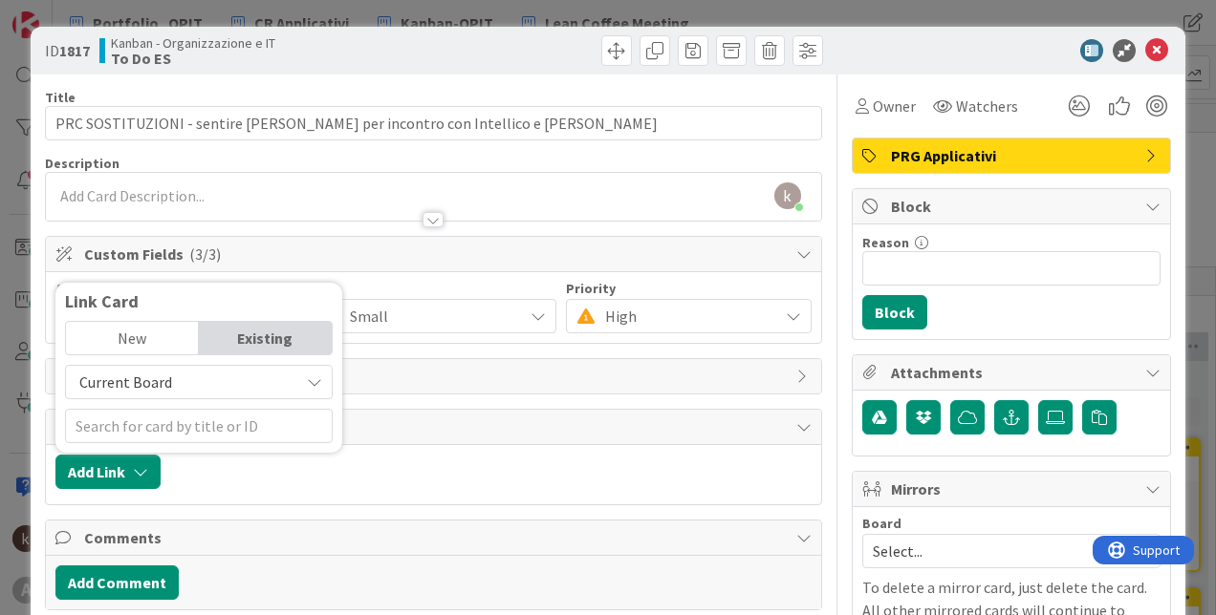
click at [177, 391] on span "Current Board" at bounding box center [183, 382] width 214 height 27
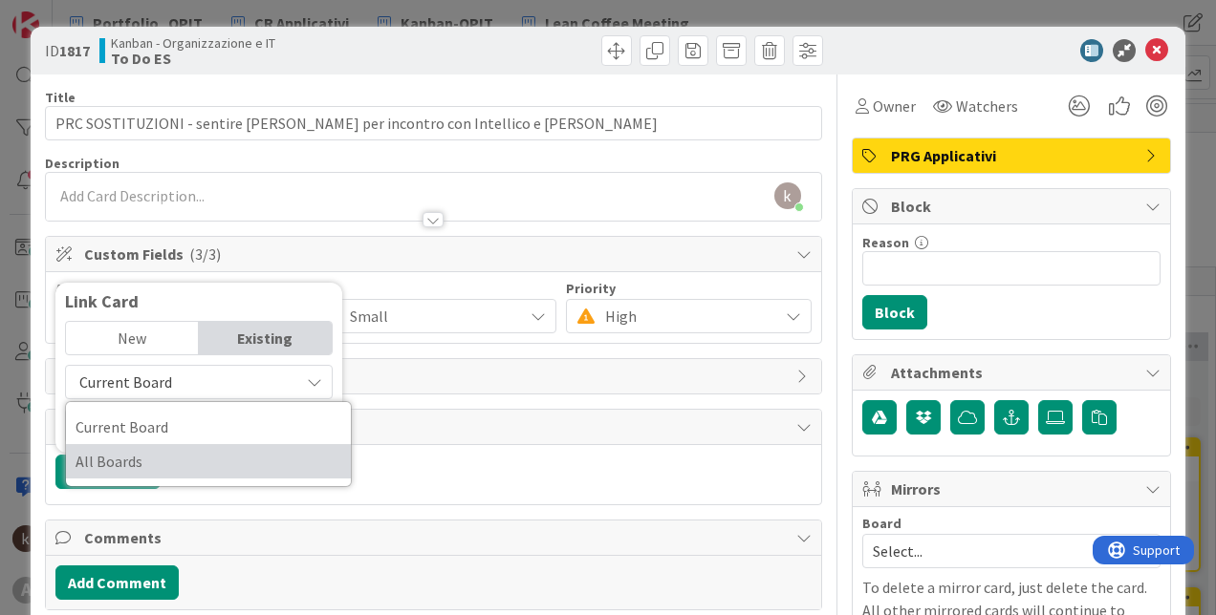
click at [163, 452] on span "All Boards" at bounding box center [209, 461] width 266 height 29
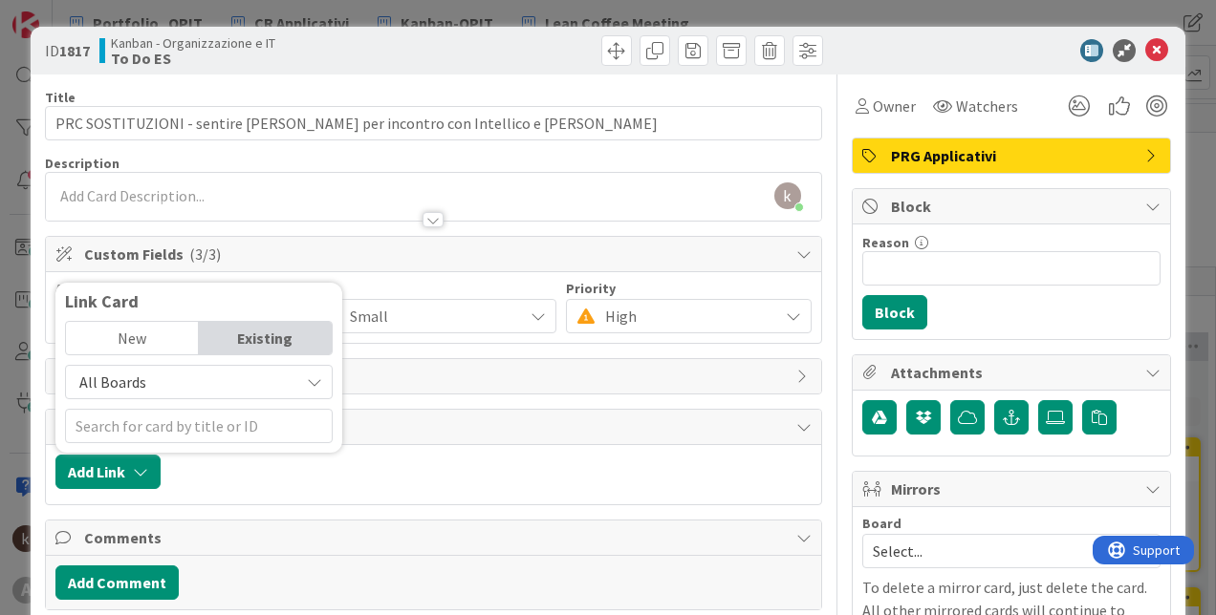
click at [134, 341] on div "New" at bounding box center [132, 338] width 133 height 32
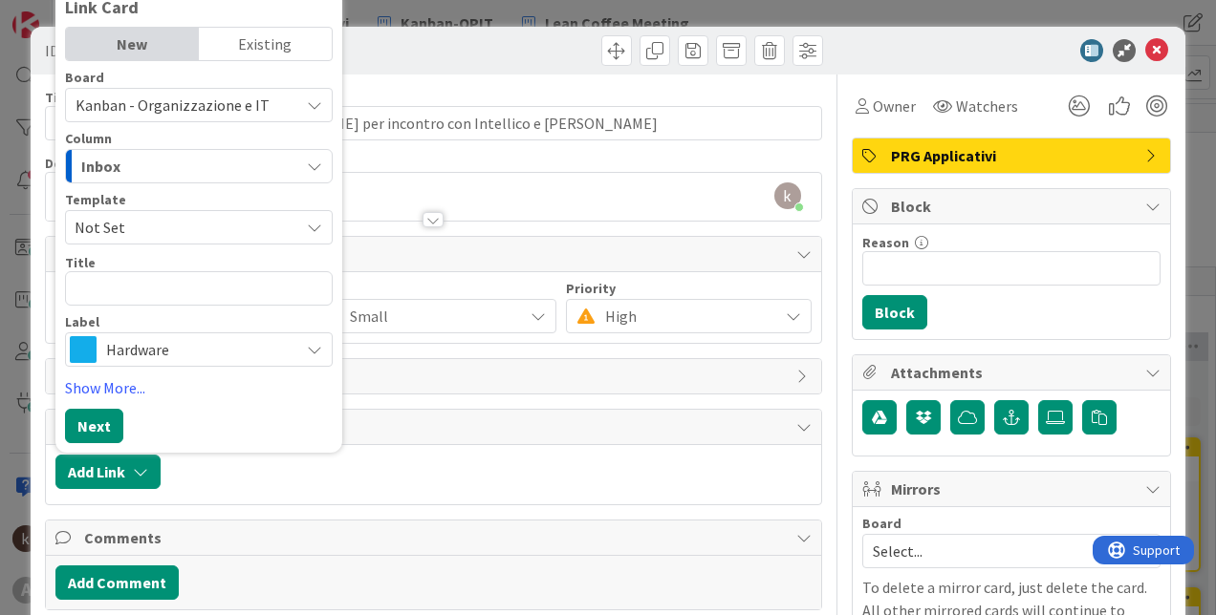
click at [263, 50] on div "Existing" at bounding box center [265, 44] width 133 height 32
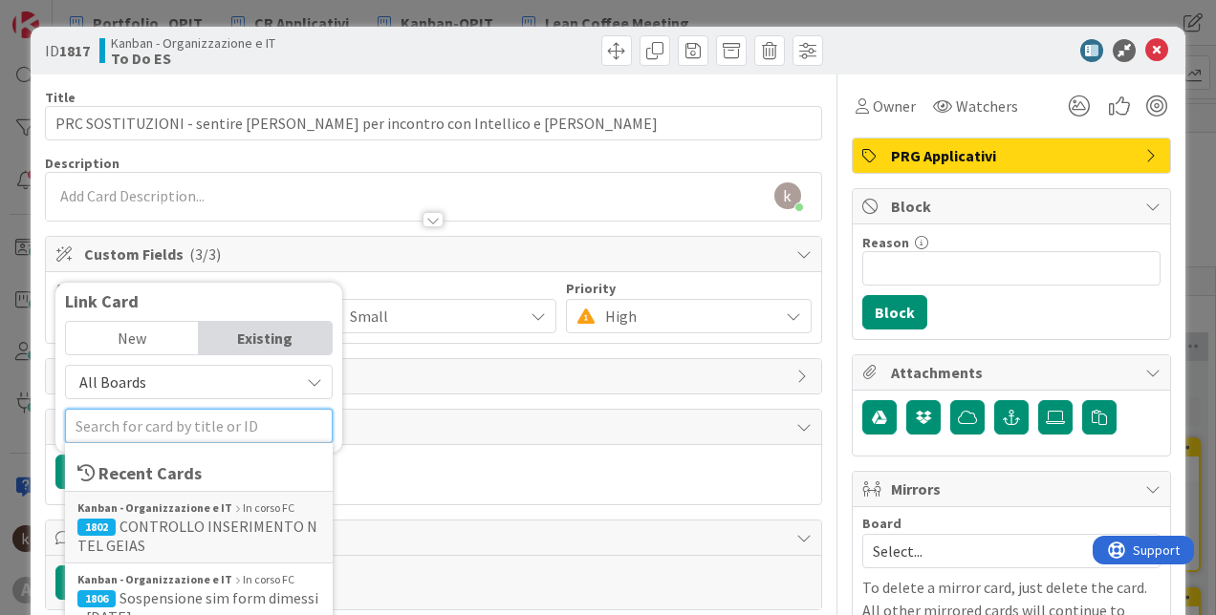
click at [178, 423] on input "text" at bounding box center [199, 426] width 268 height 34
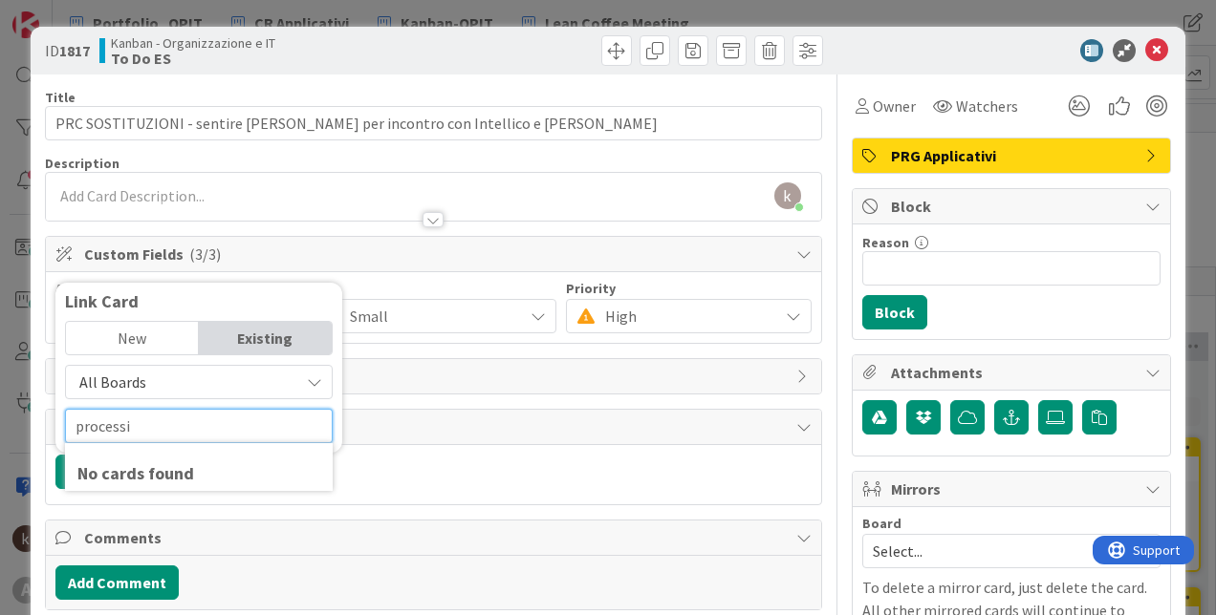
type input "processi"
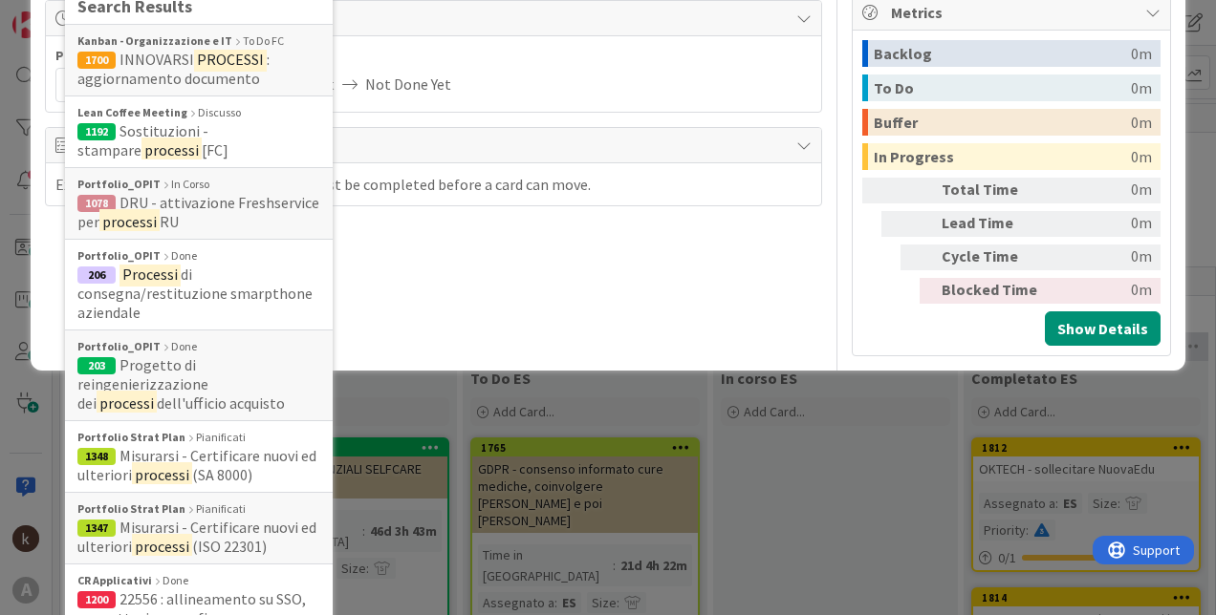
scroll to position [509, 0]
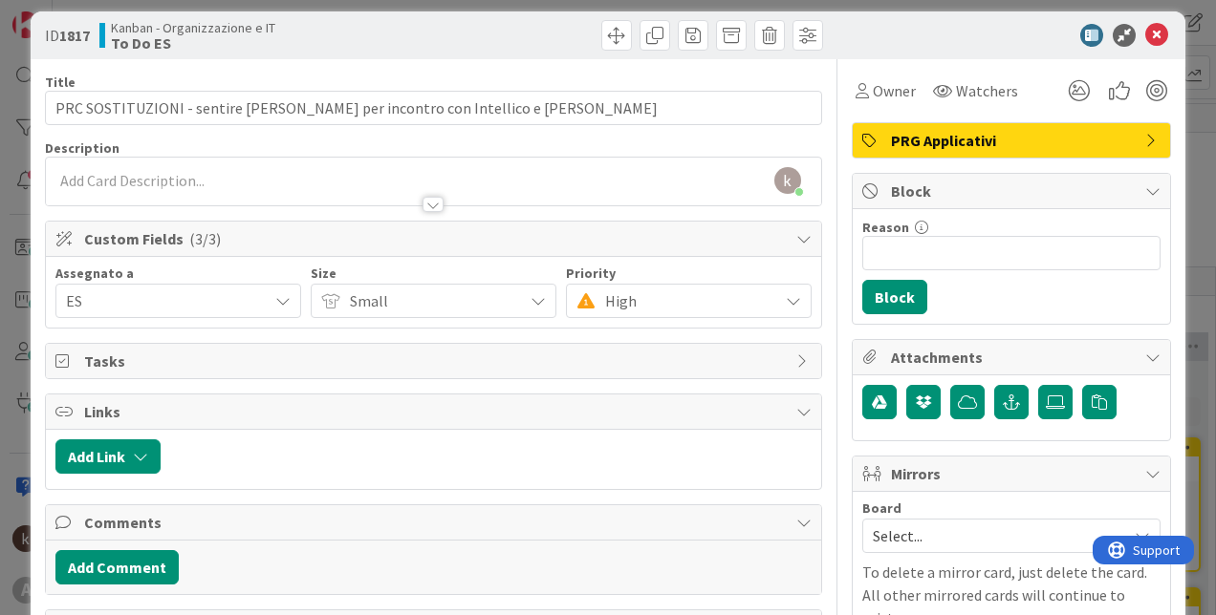
scroll to position [0, 0]
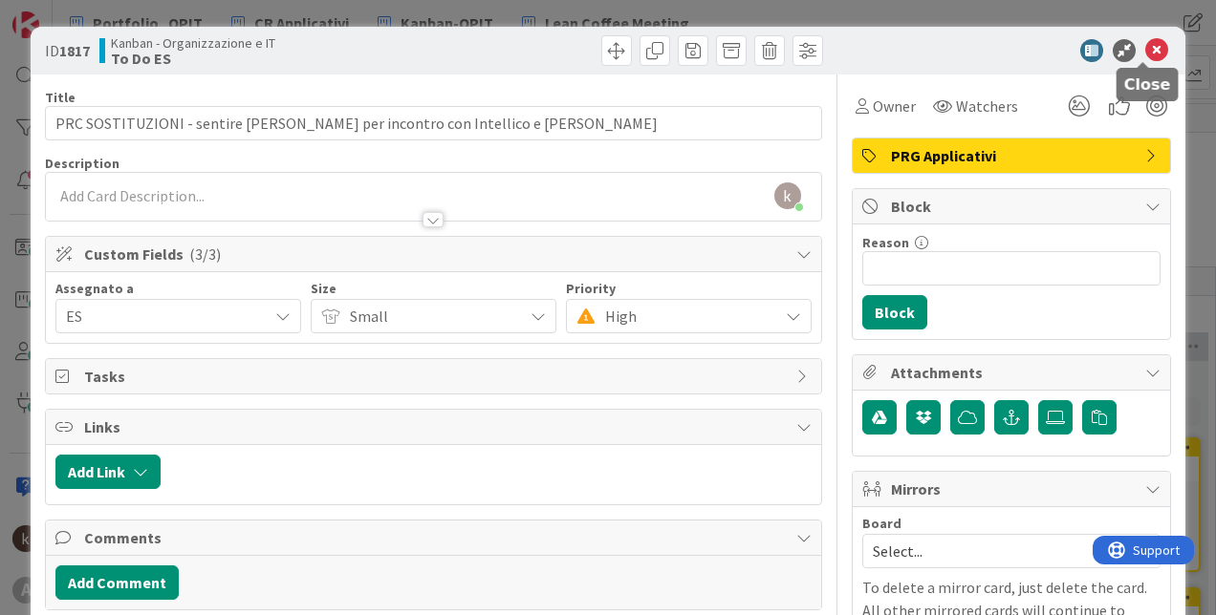
click at [1145, 49] on icon at bounding box center [1156, 50] width 23 height 23
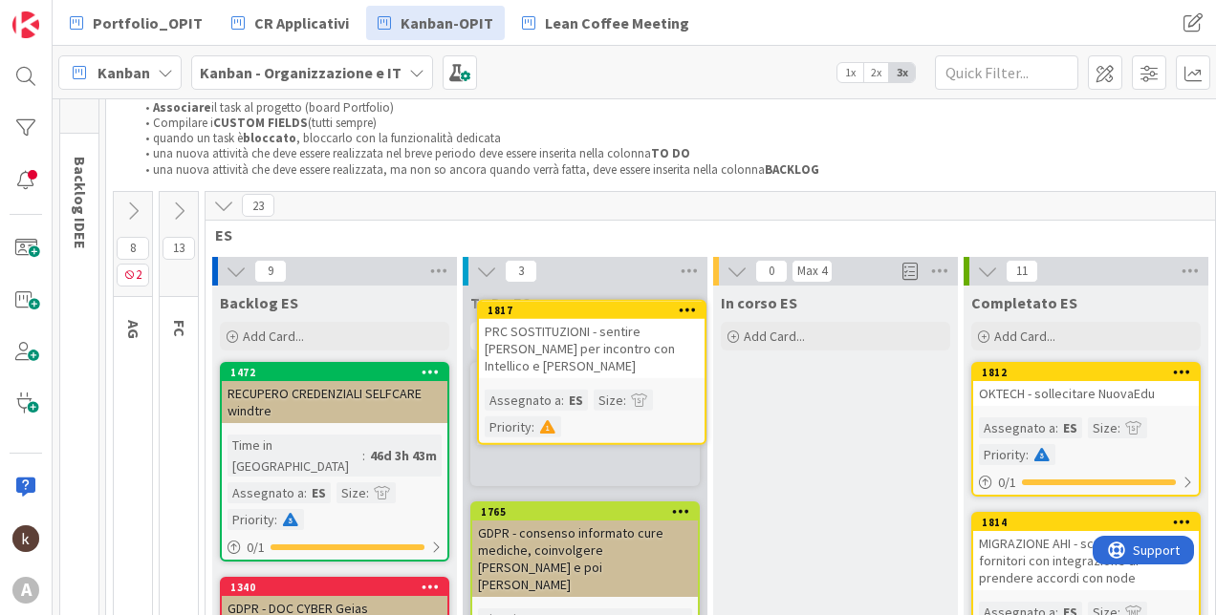
scroll to position [76, 0]
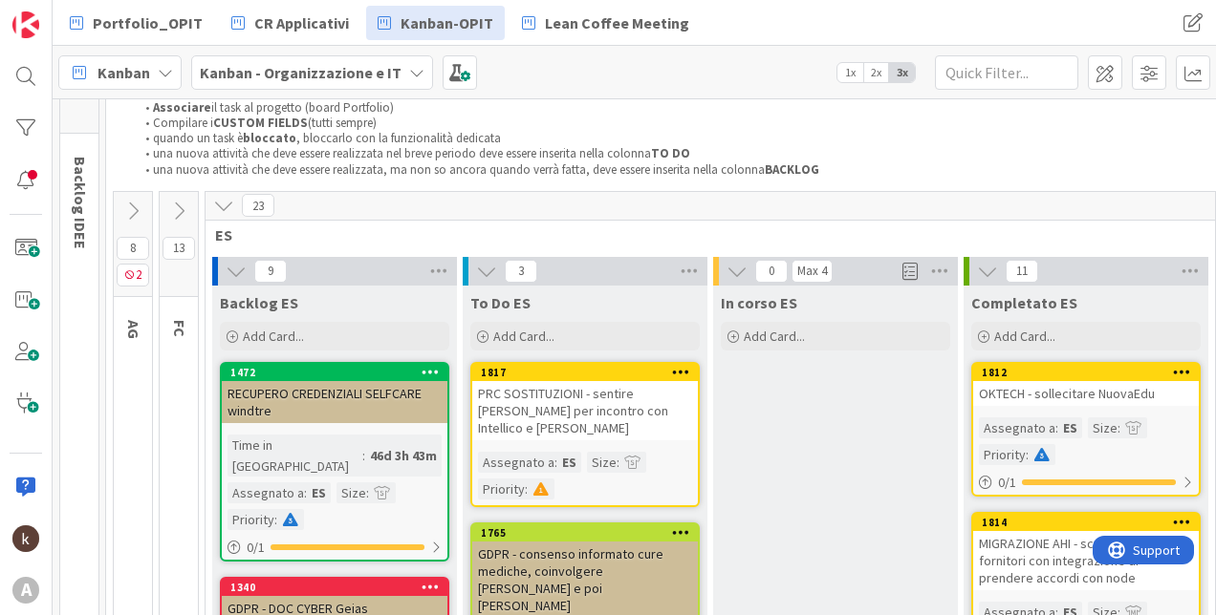
click at [583, 401] on div "PRC SOSTITUZIONI - sentire [PERSON_NAME] per incontro con Intellico e [PERSON_N…" at bounding box center [585, 410] width 226 height 59
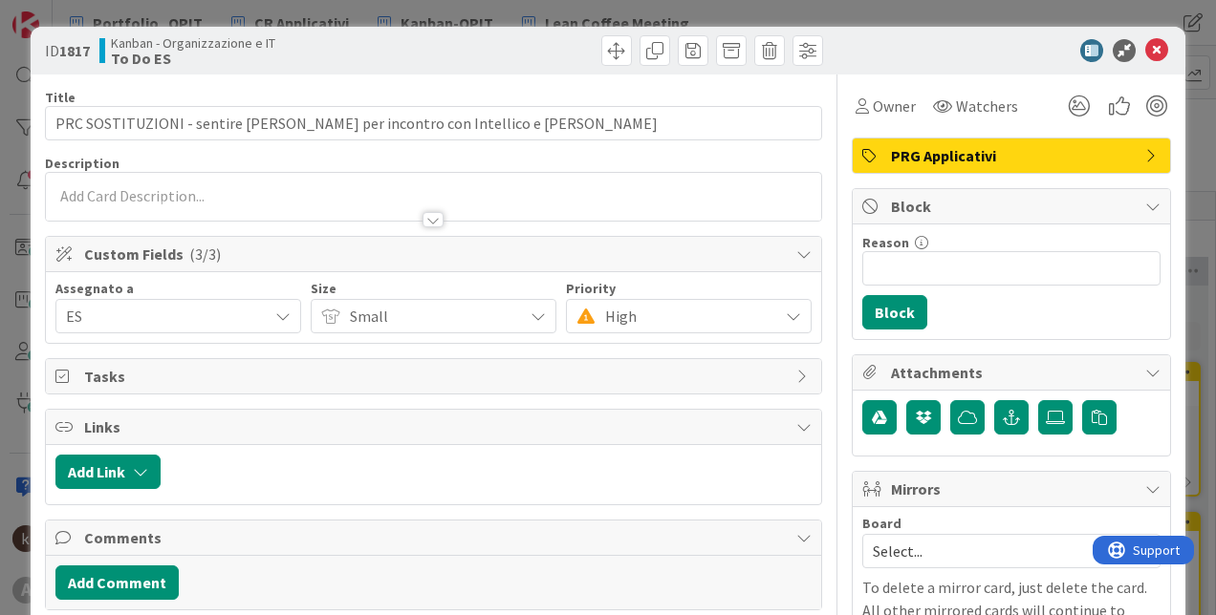
click at [140, 197] on div at bounding box center [433, 197] width 775 height 48
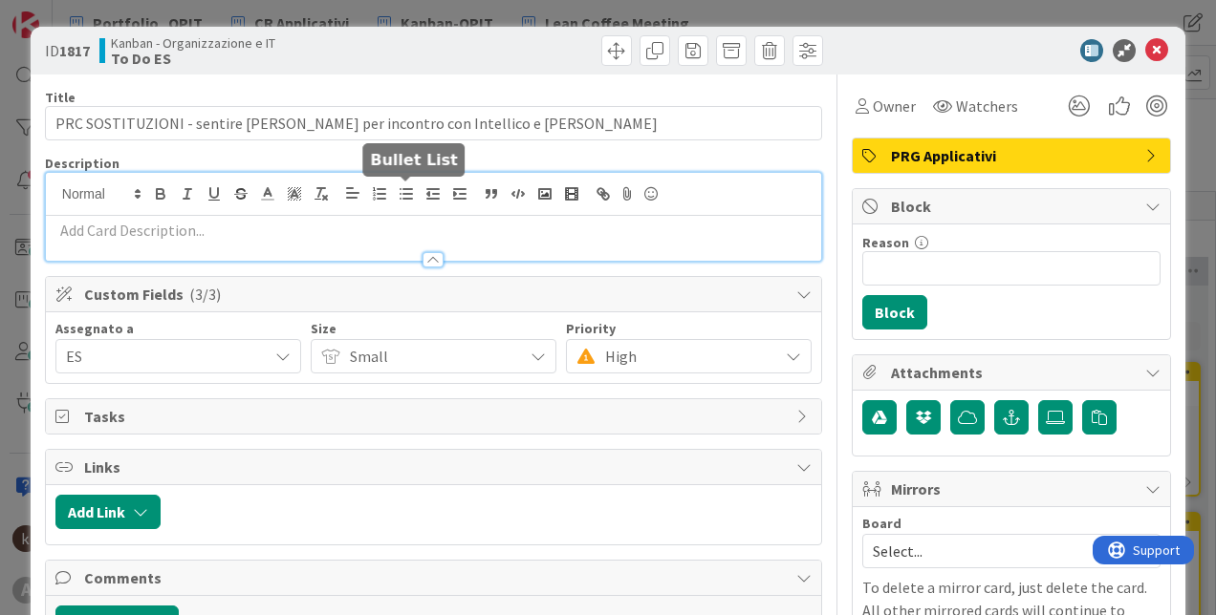
click at [406, 201] on icon "button" at bounding box center [406, 193] width 17 height 17
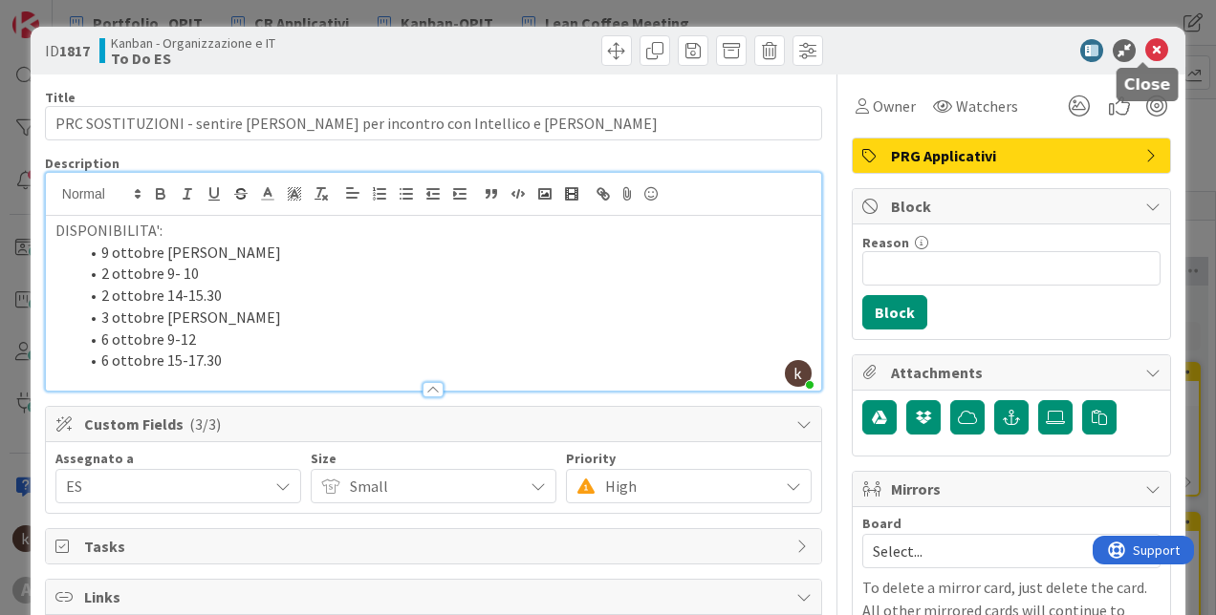
click at [1148, 39] on icon at bounding box center [1156, 50] width 23 height 23
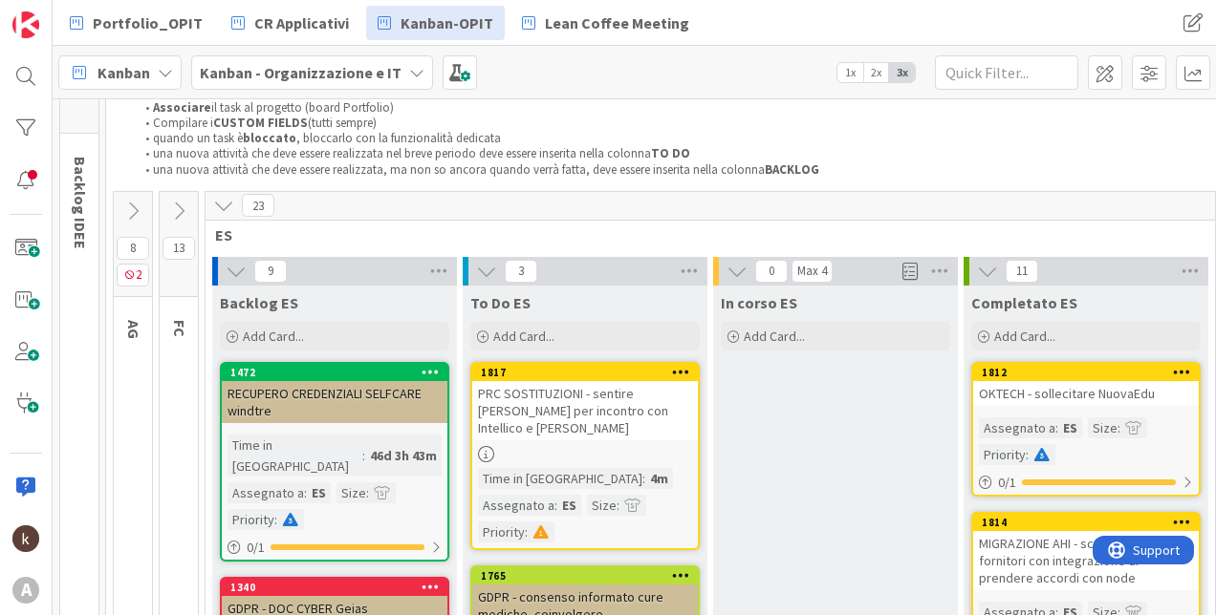
click at [563, 468] on div "Time in [GEOGRAPHIC_DATA]" at bounding box center [560, 478] width 164 height 21
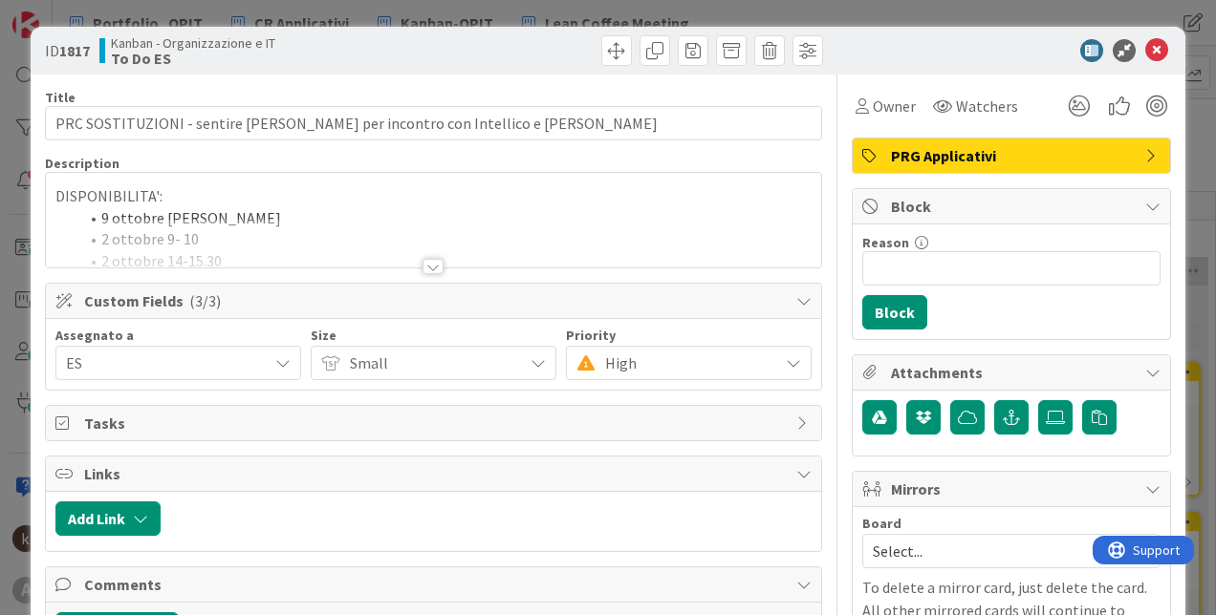
click at [136, 220] on div at bounding box center [433, 243] width 775 height 49
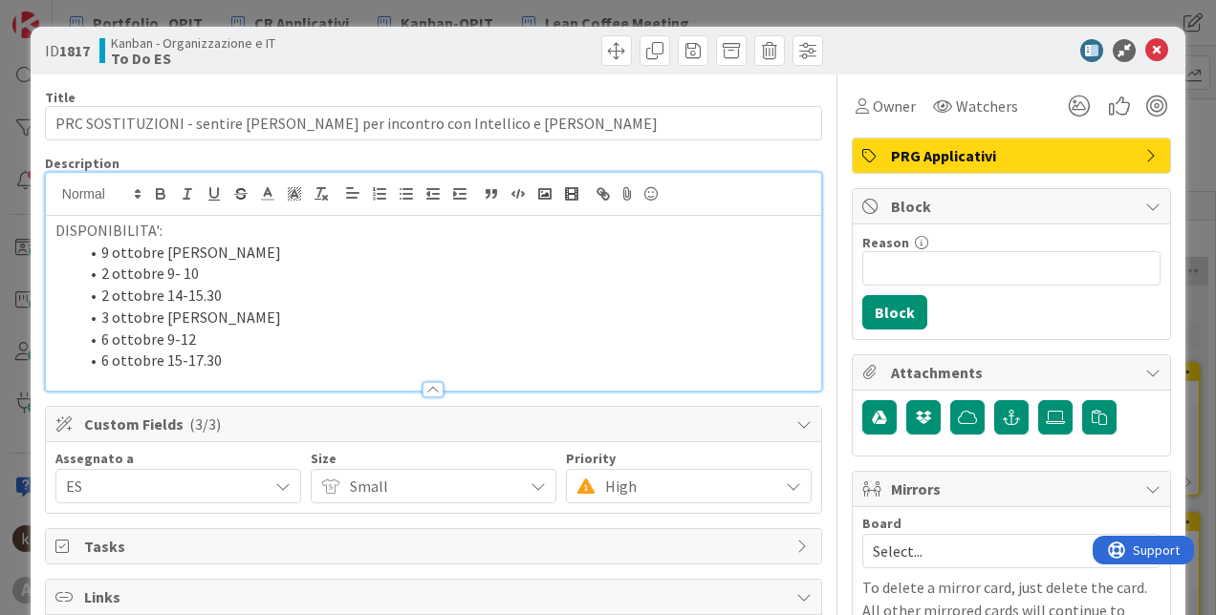
click at [141, 275] on li "2 ottobre 9- 10" at bounding box center [444, 274] width 733 height 22
click at [138, 319] on li "3 ottobre [PERSON_NAME]" at bounding box center [444, 318] width 733 height 22
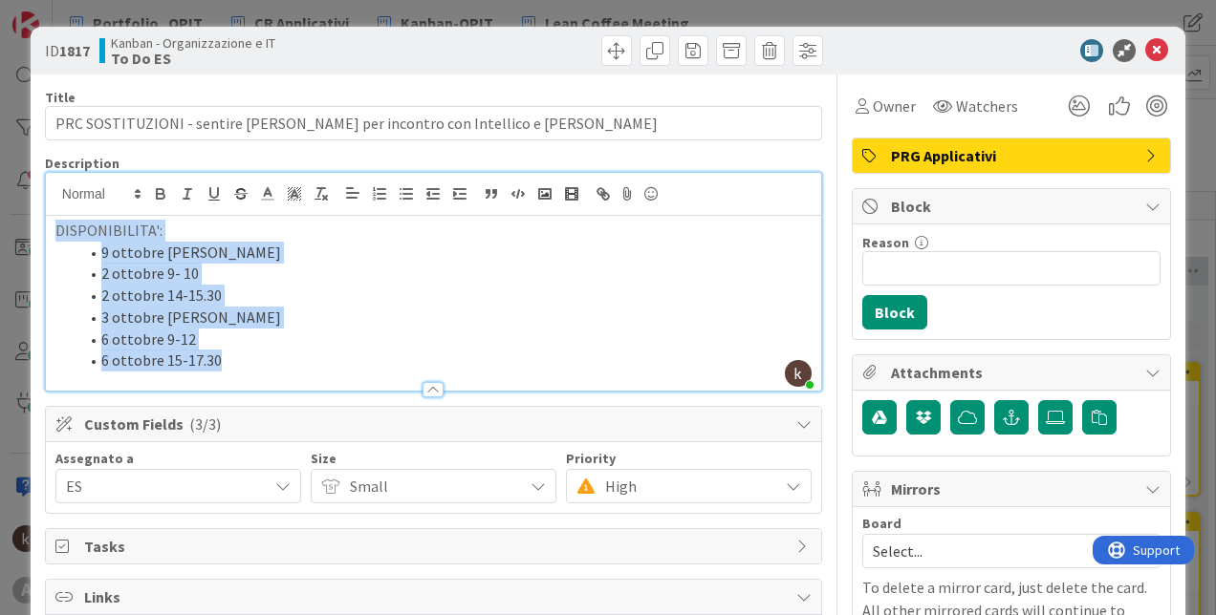
drag, startPoint x: 223, startPoint y: 356, endPoint x: 42, endPoint y: 231, distance: 219.8
click at [42, 231] on div "ID 1817 Kanban - Organizzazione e IT To Do ES Title 67 / 128 PRC SOSTITUZIONI -…" at bounding box center [608, 547] width 1155 height 1040
copy div "DISPONIBILITA': 9 ottobre [PERSON_NAME] 2 ottobre 9- 10 2 ottobre 14-15.30 3 ot…"
drag, startPoint x: 1139, startPoint y: 46, endPoint x: 1140, endPoint y: 4, distance: 42.1
click at [1145, 46] on icon at bounding box center [1156, 50] width 23 height 23
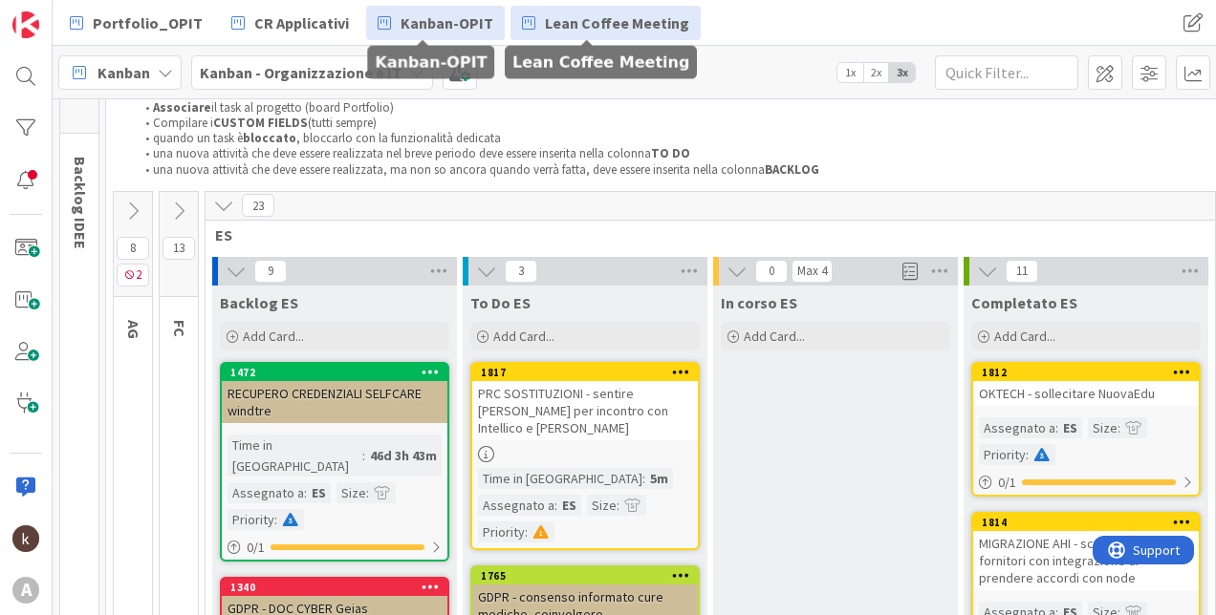
click at [567, 20] on span "Lean Coffee Meeting" at bounding box center [617, 22] width 144 height 23
